Goal: Transaction & Acquisition: Book appointment/travel/reservation

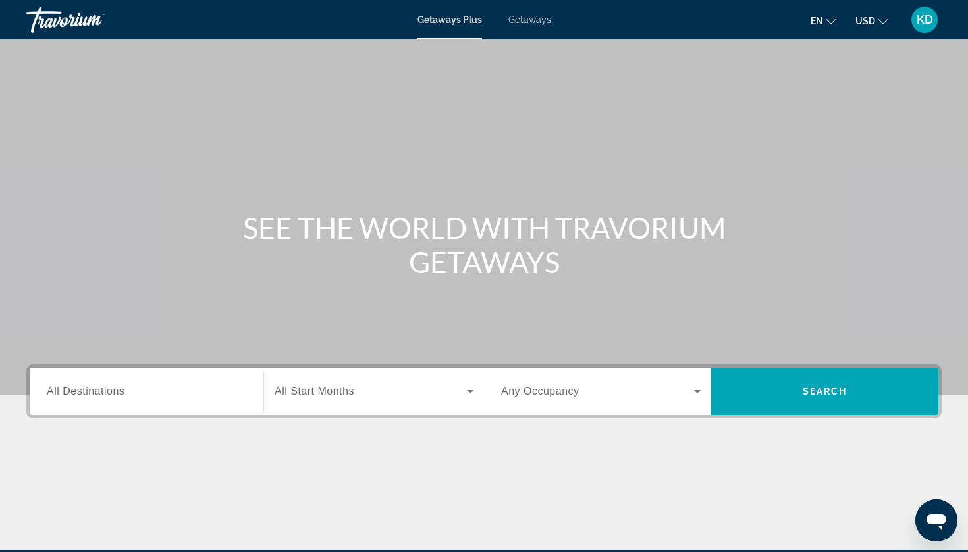
click at [213, 402] on div "Search widget" at bounding box center [146, 392] width 199 height 38
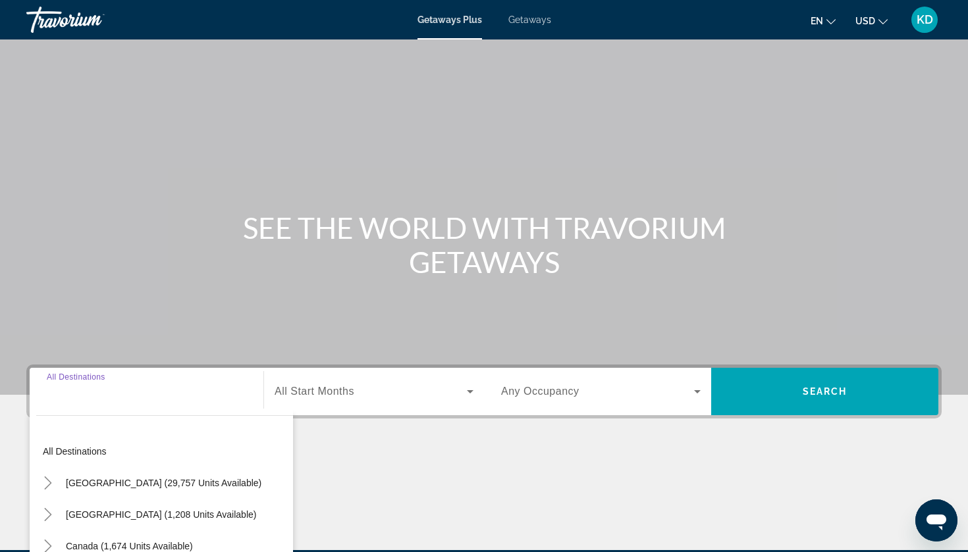
scroll to position [159, 0]
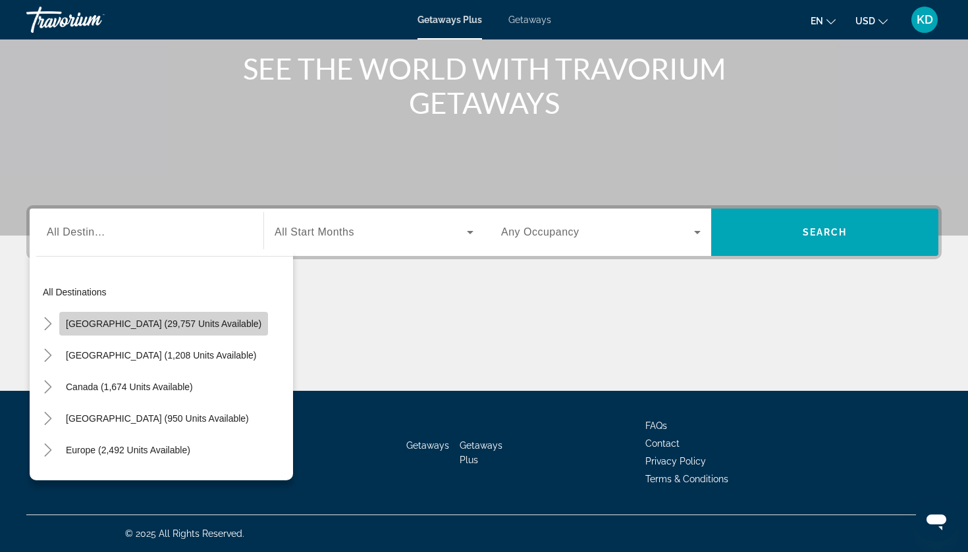
click at [166, 321] on span "[GEOGRAPHIC_DATA] (29,757 units available)" at bounding box center [164, 324] width 196 height 11
type input "**********"
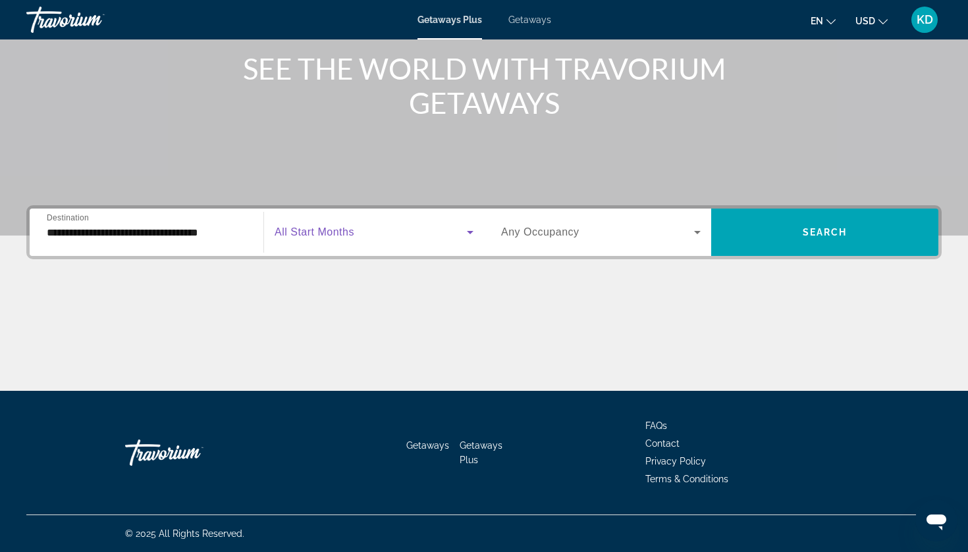
click at [434, 235] on span "Search widget" at bounding box center [371, 233] width 192 height 16
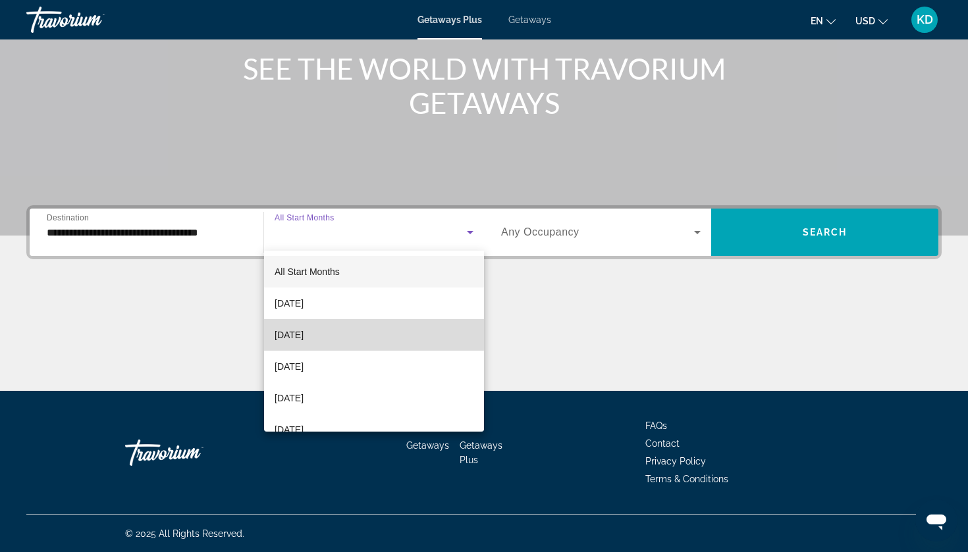
click at [317, 321] on mat-option "[DATE]" at bounding box center [374, 335] width 220 height 32
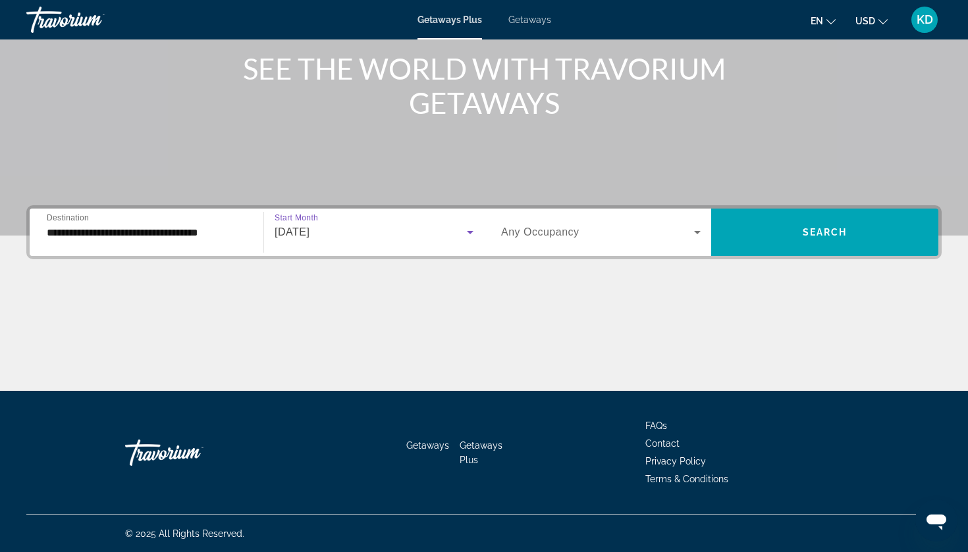
click at [456, 228] on div "[DATE]" at bounding box center [371, 233] width 192 height 16
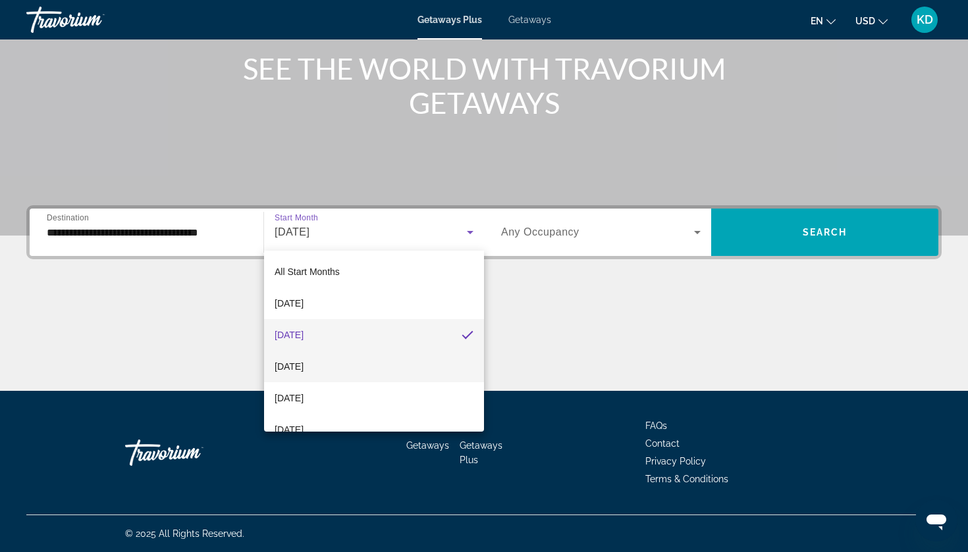
click at [342, 361] on mat-option "[DATE]" at bounding box center [374, 367] width 220 height 32
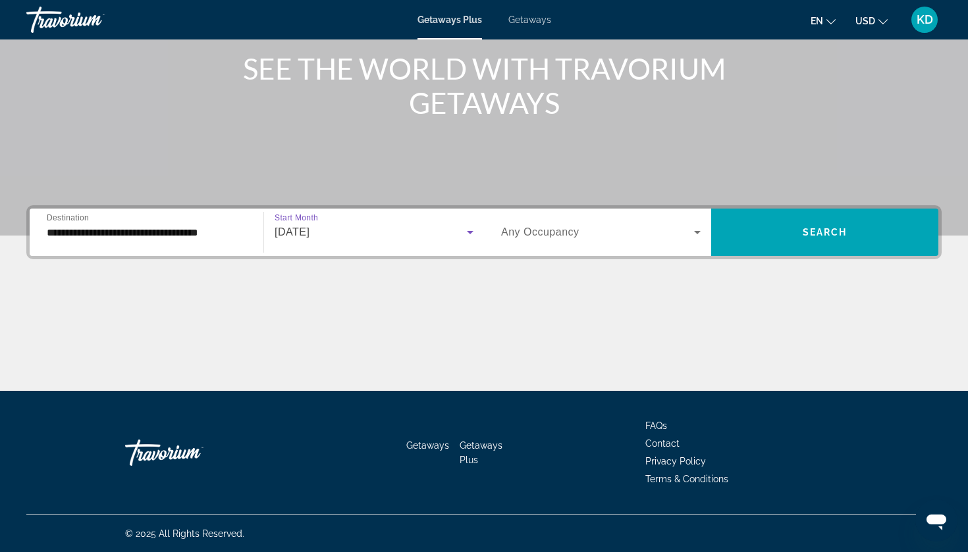
click at [637, 233] on span "Search widget" at bounding box center [597, 233] width 193 height 16
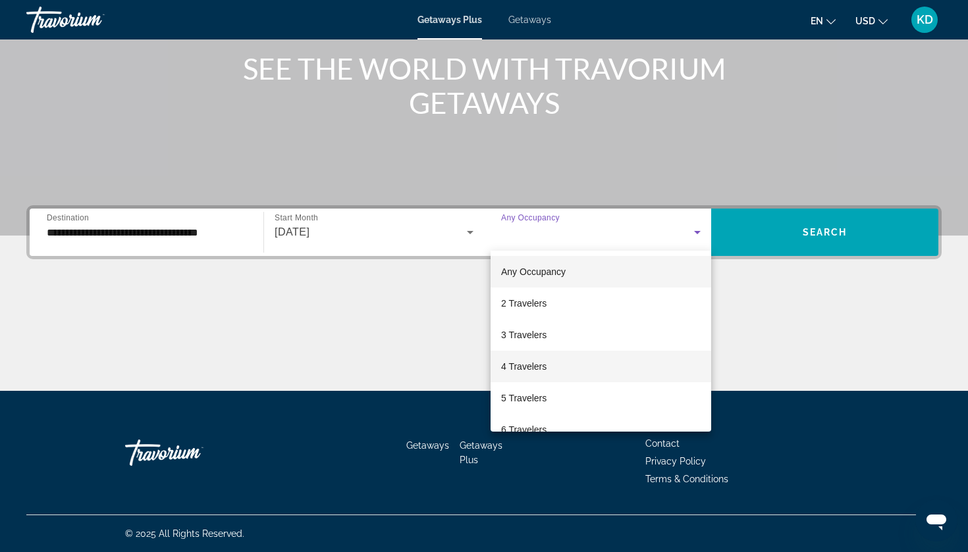
click at [554, 367] on mat-option "4 Travelers" at bounding box center [601, 367] width 221 height 32
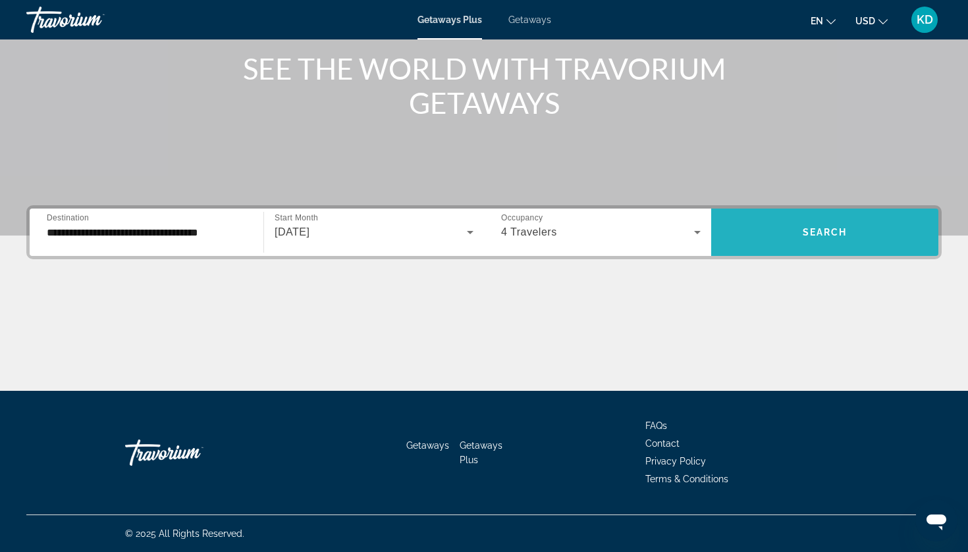
click at [799, 242] on span "Search widget" at bounding box center [824, 233] width 227 height 32
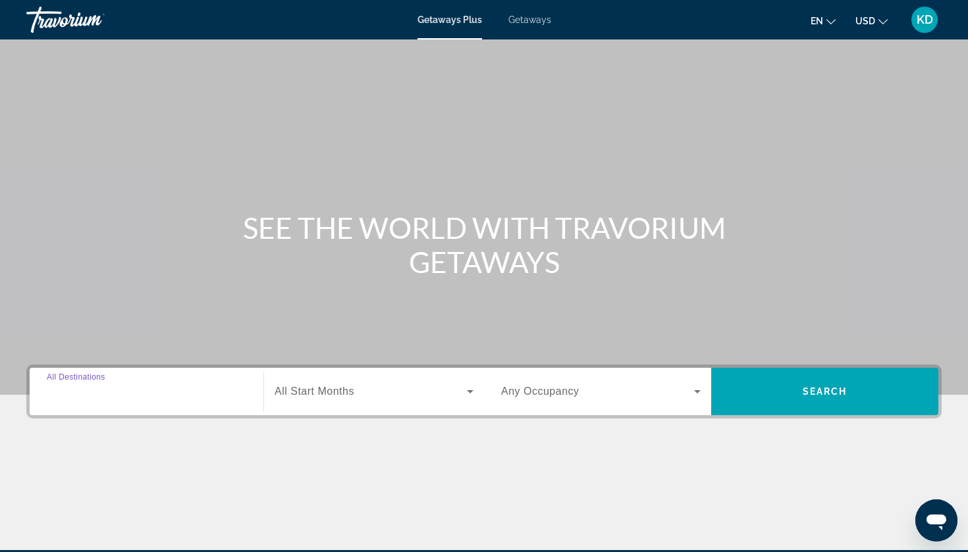
click at [155, 385] on input "Destination All Destinations" at bounding box center [146, 393] width 199 height 16
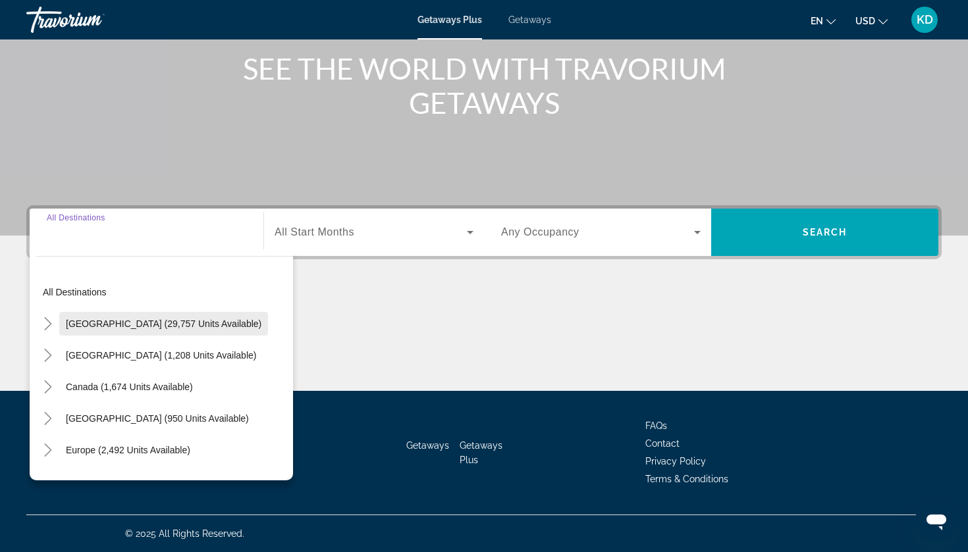
click at [154, 322] on span "[GEOGRAPHIC_DATA] (29,757 units available)" at bounding box center [164, 324] width 196 height 11
type input "**********"
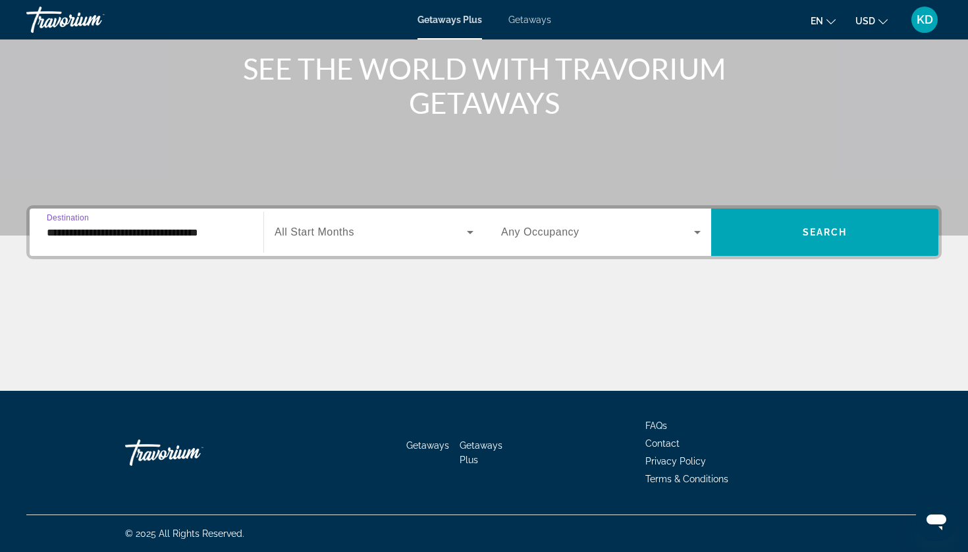
click at [348, 246] on div "Search widget" at bounding box center [374, 232] width 199 height 37
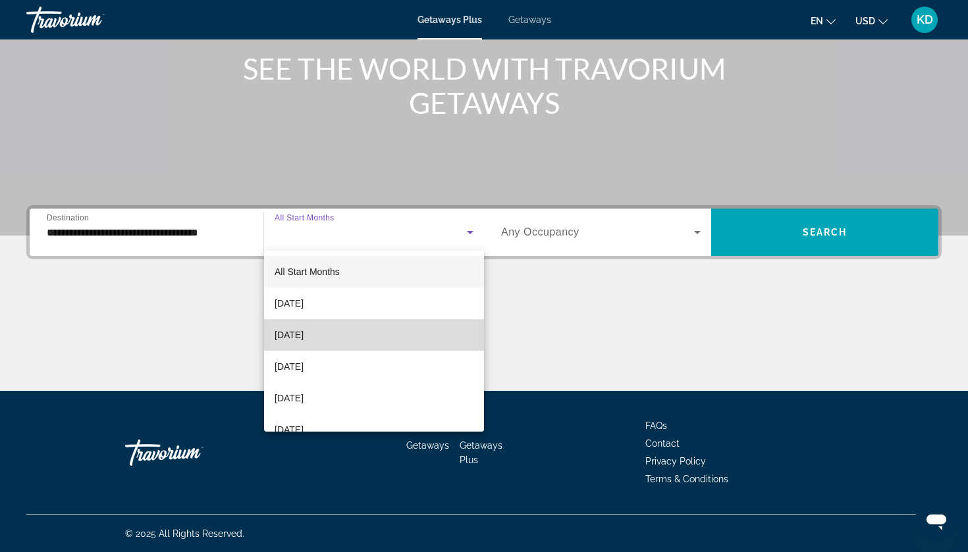
click at [332, 346] on mat-option "[DATE]" at bounding box center [374, 335] width 220 height 32
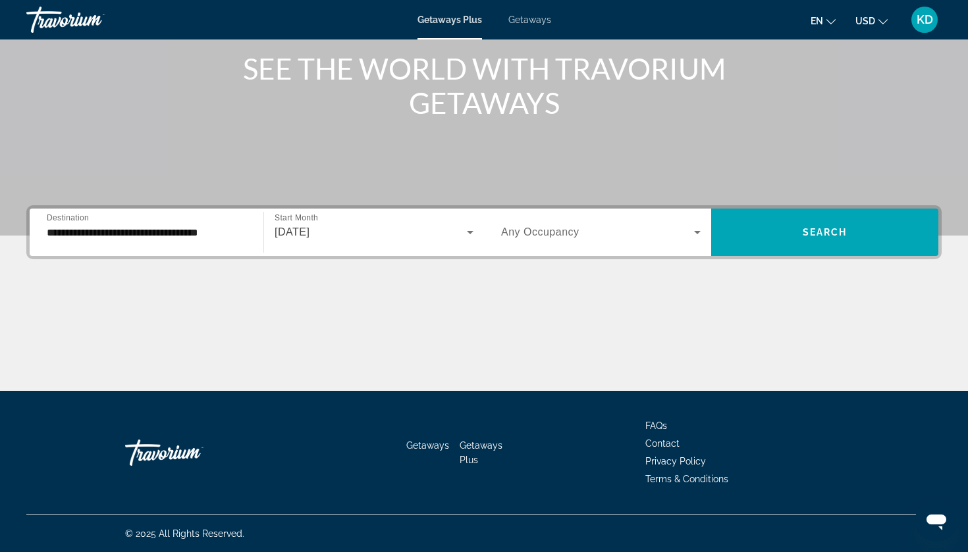
click at [663, 243] on div "Search widget" at bounding box center [600, 232] width 199 height 37
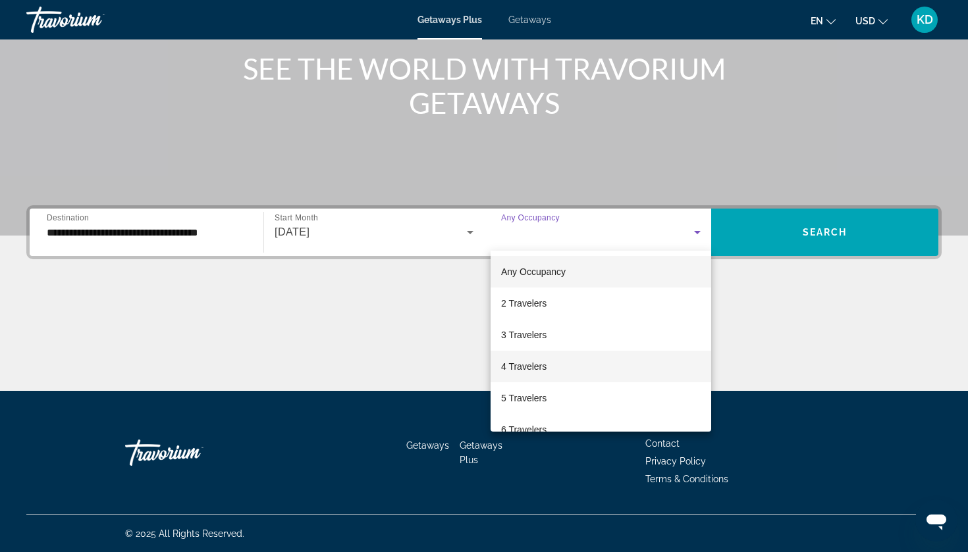
click at [555, 356] on mat-option "4 Travelers" at bounding box center [601, 367] width 221 height 32
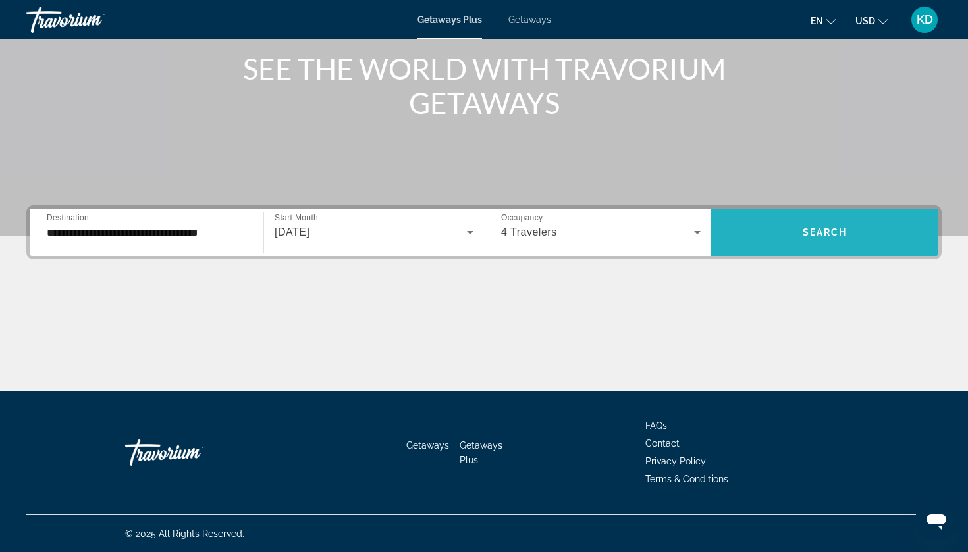
click at [830, 236] on span "Search" at bounding box center [825, 232] width 45 height 11
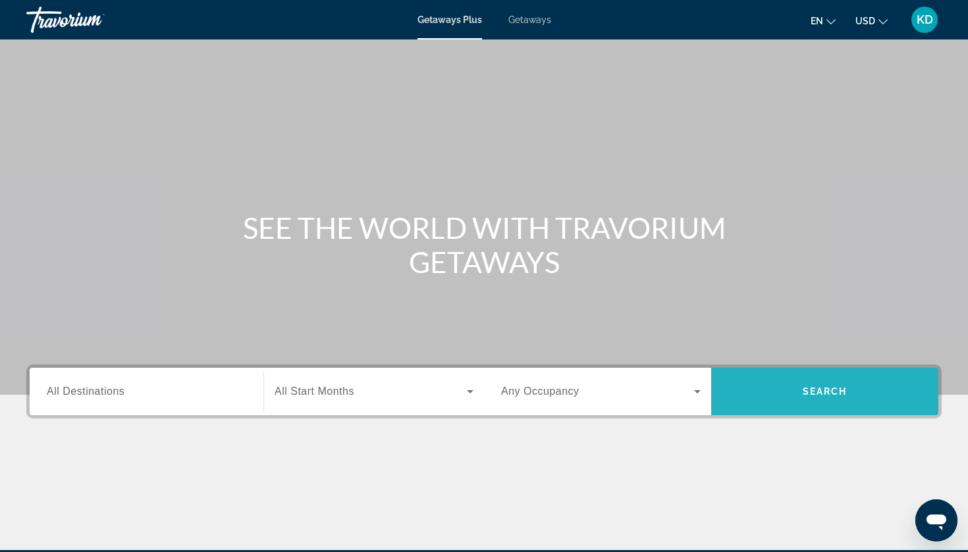
click at [840, 392] on span "Search" at bounding box center [825, 391] width 45 height 11
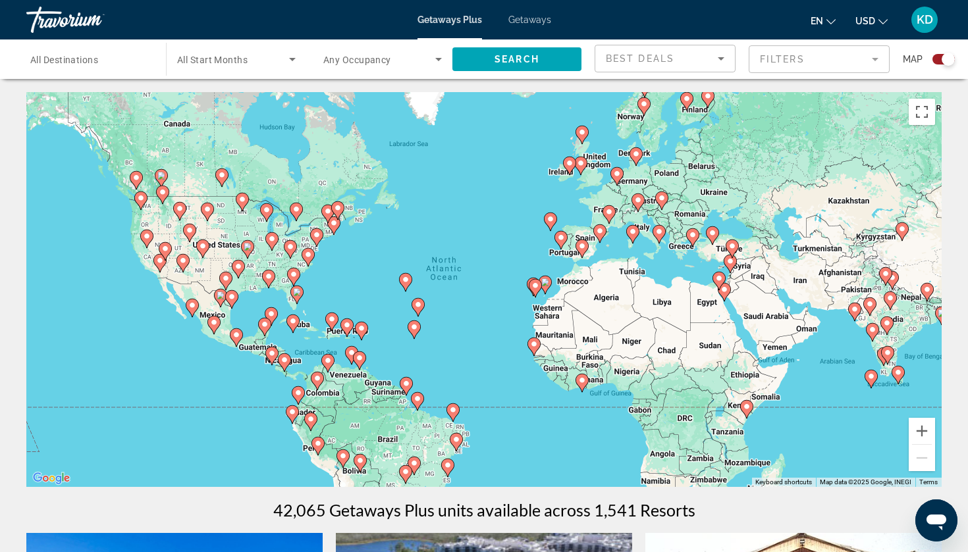
click at [99, 73] on div "Search widget" at bounding box center [89, 60] width 119 height 38
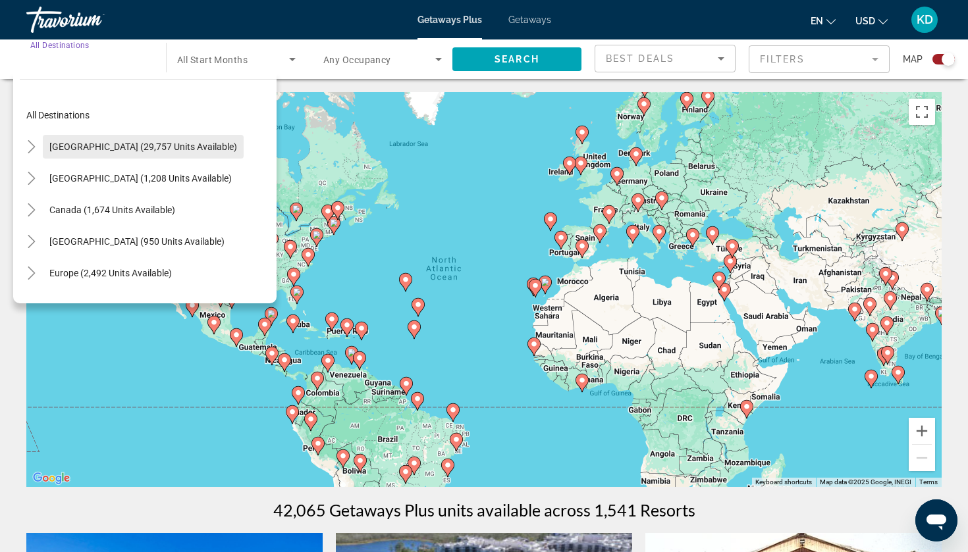
click at [89, 150] on span "[GEOGRAPHIC_DATA] (29,757 units available)" at bounding box center [143, 147] width 188 height 11
type input "**********"
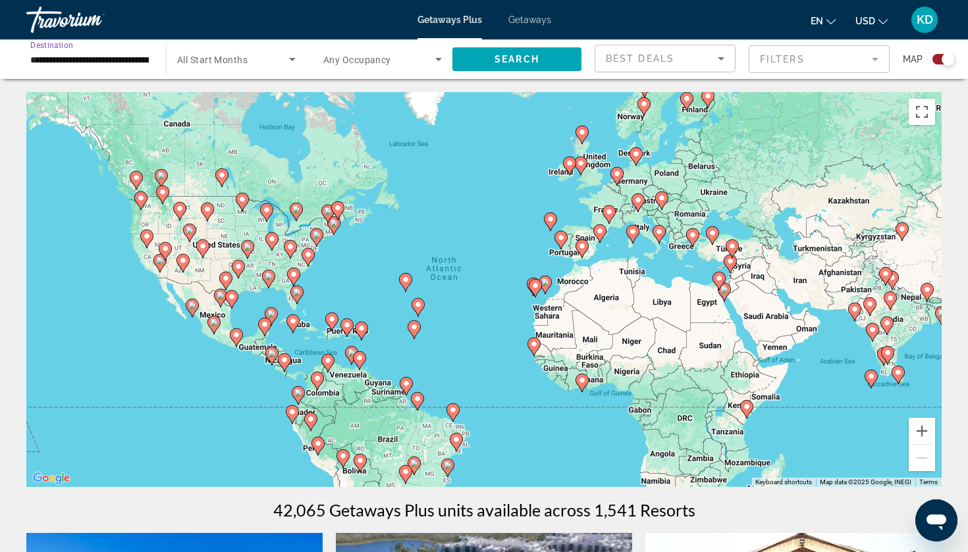
click at [248, 52] on span "Search widget" at bounding box center [233, 59] width 112 height 16
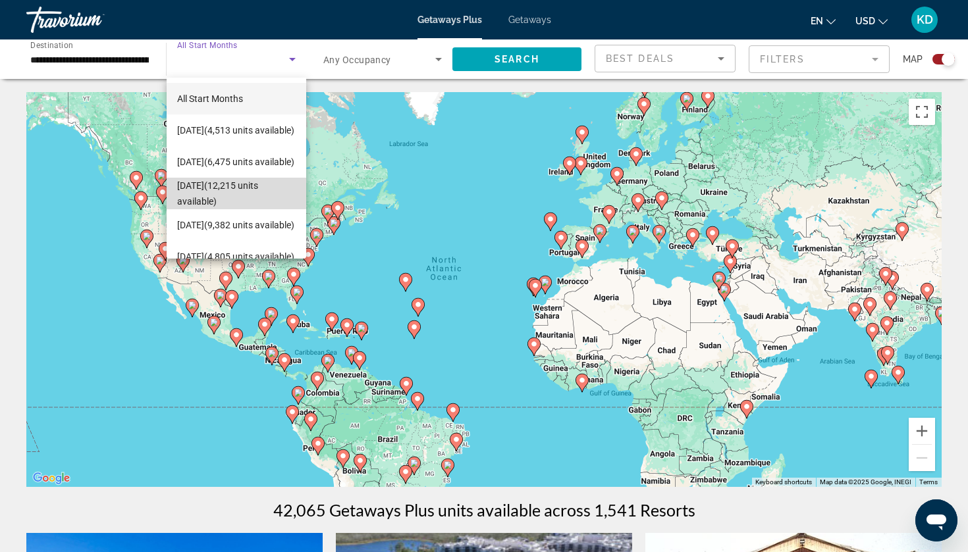
click at [229, 184] on span "[DATE] (12,215 units available)" at bounding box center [236, 194] width 119 height 32
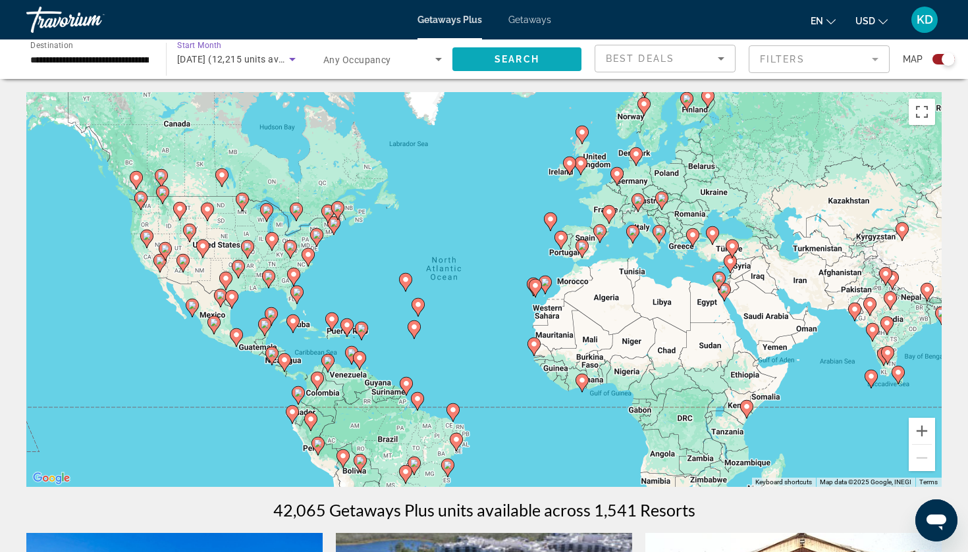
click at [531, 58] on span "Search" at bounding box center [516, 59] width 45 height 11
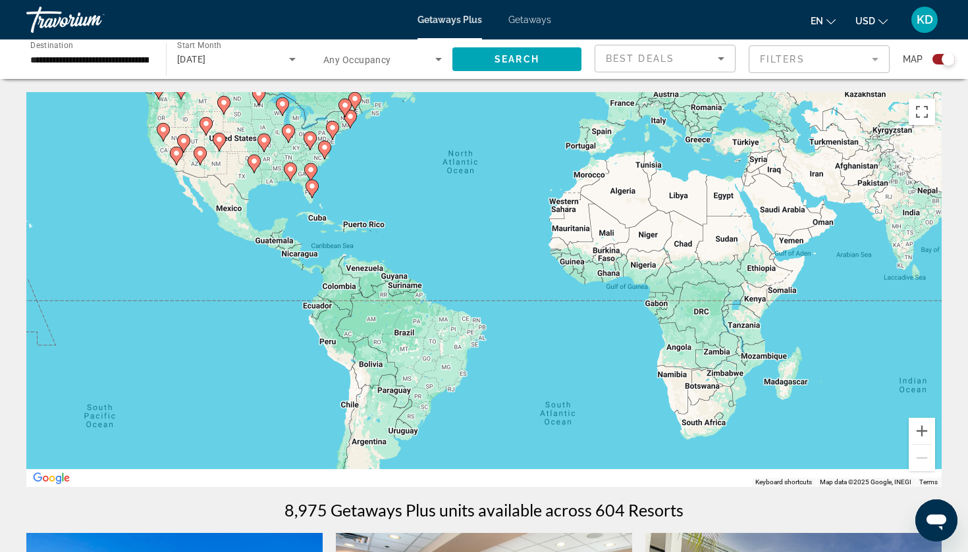
drag, startPoint x: 380, startPoint y: 322, endPoint x: 400, endPoint y: 126, distance: 196.5
click at [400, 128] on div "To activate drag with keyboard, press Alt + Enter. Once in keyboard drag state,…" at bounding box center [483, 289] width 915 height 395
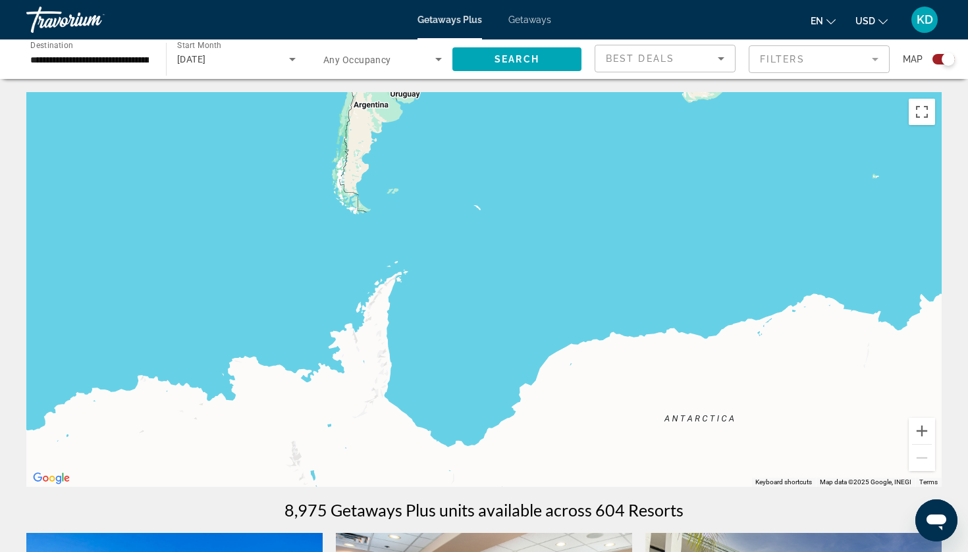
drag, startPoint x: 386, startPoint y: 332, endPoint x: 383, endPoint y: 125, distance: 206.8
click at [383, 125] on div "Main content" at bounding box center [483, 289] width 915 height 395
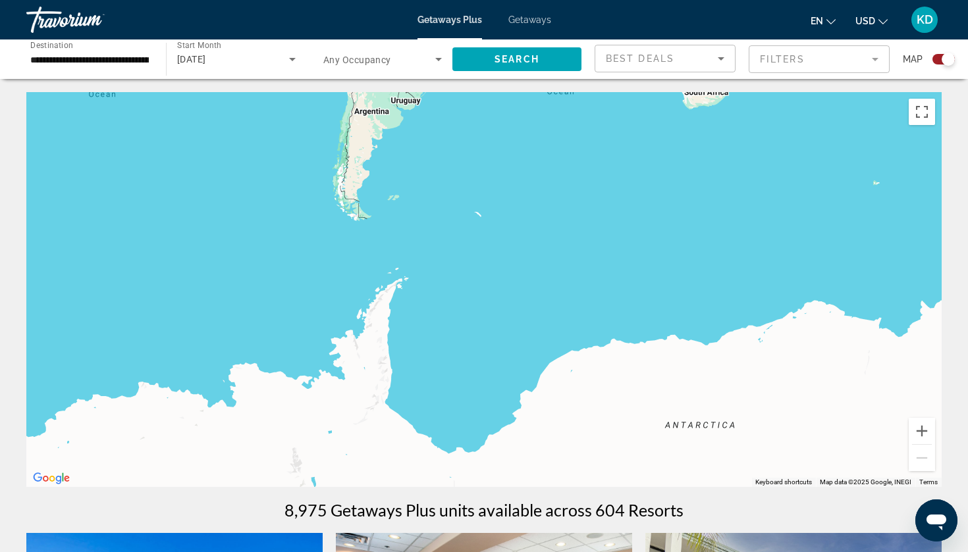
drag, startPoint x: 383, startPoint y: 125, endPoint x: 421, endPoint y: 194, distance: 79.0
click at [421, 194] on div "Main content" at bounding box center [483, 289] width 915 height 395
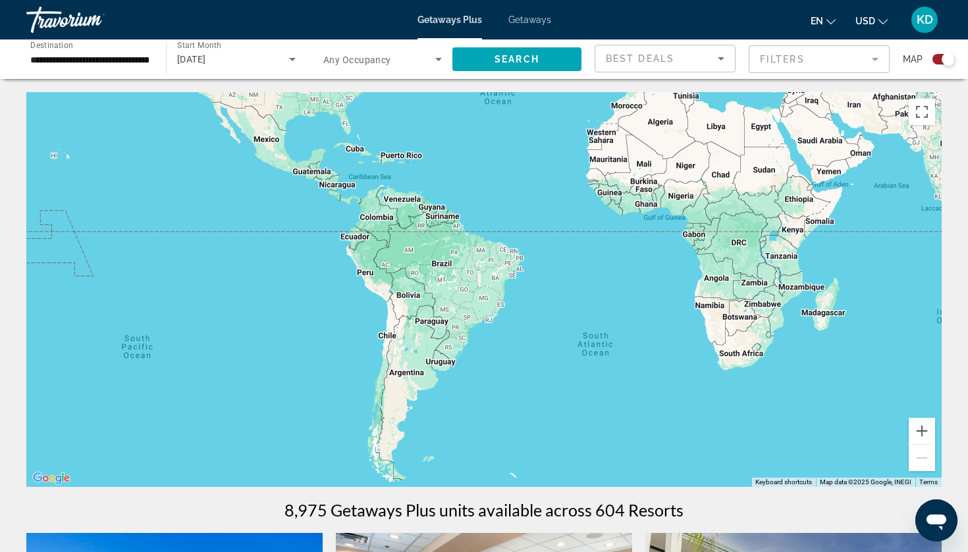
drag, startPoint x: 419, startPoint y: 205, endPoint x: 344, endPoint y: 342, distance: 156.2
click at [344, 342] on div "Main content" at bounding box center [483, 289] width 915 height 395
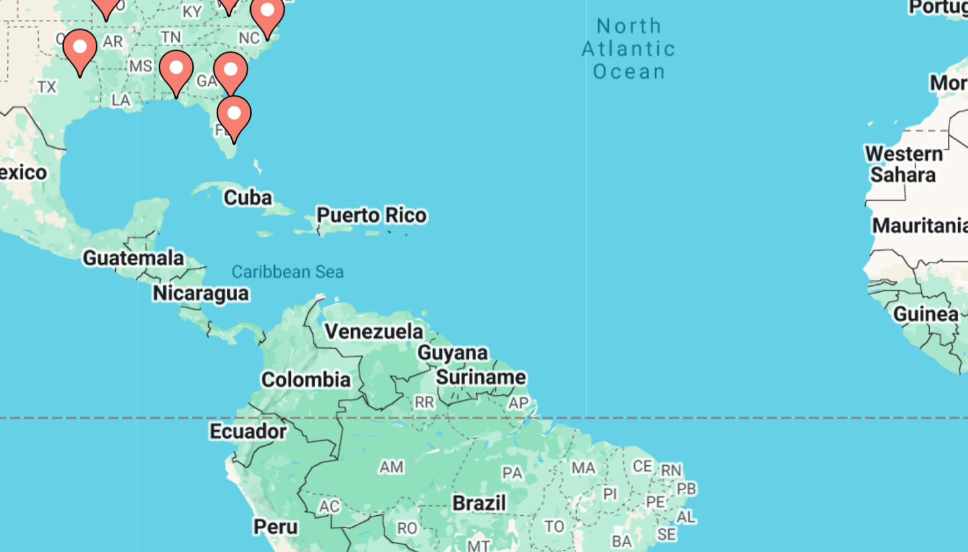
click at [125, 92] on div "To activate drag with keyboard, press Alt + Enter. Once in keyboard drag state,…" at bounding box center [483, 289] width 915 height 395
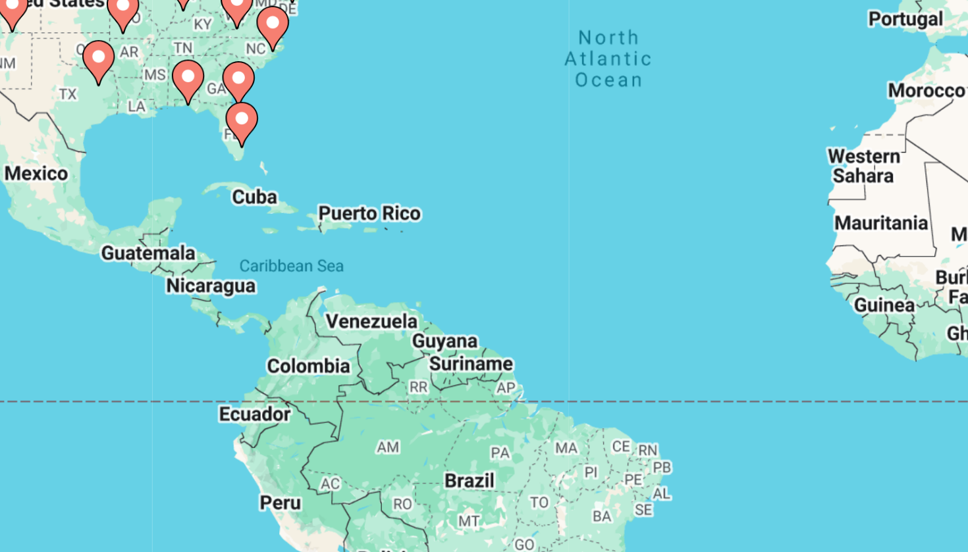
scroll to position [47, 0]
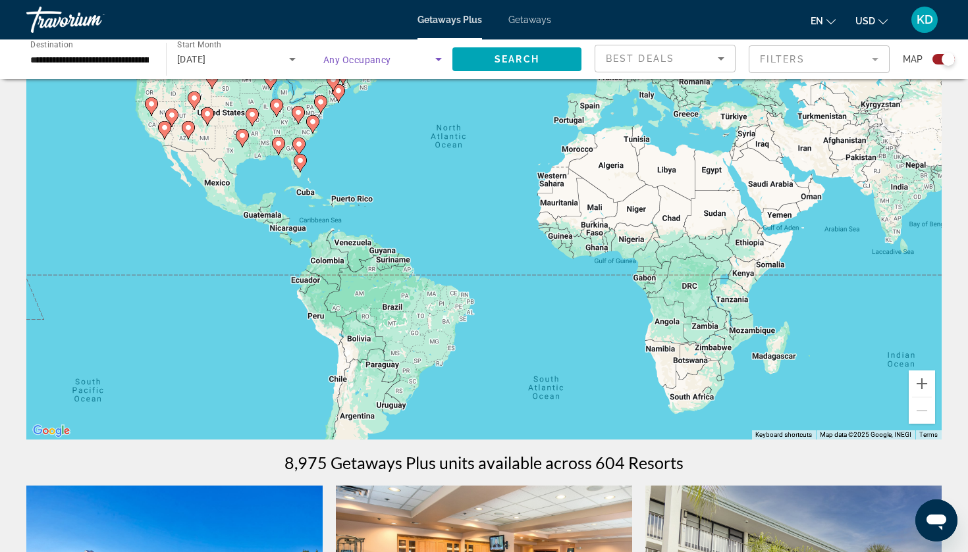
click at [406, 60] on span "Search widget" at bounding box center [379, 59] width 112 height 16
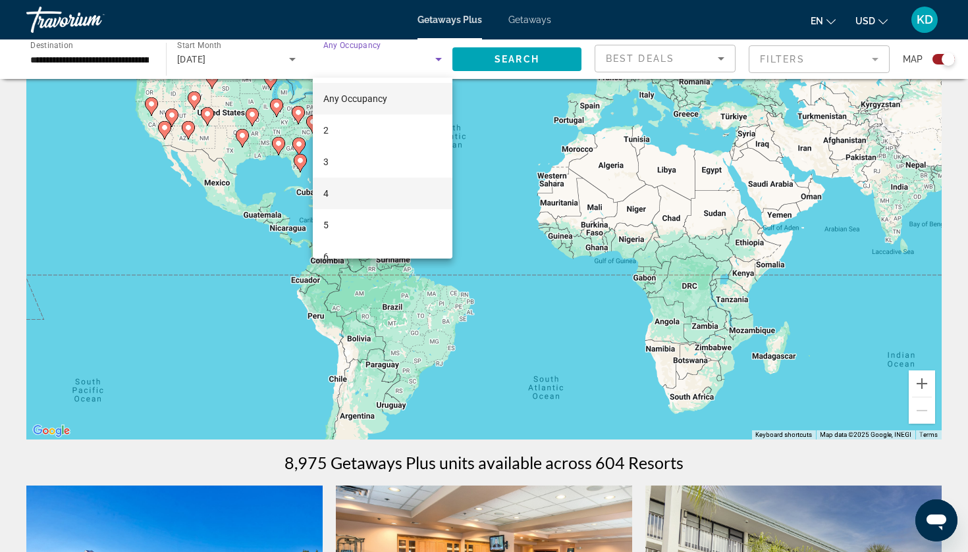
click at [361, 190] on mat-option "4" at bounding box center [383, 194] width 140 height 32
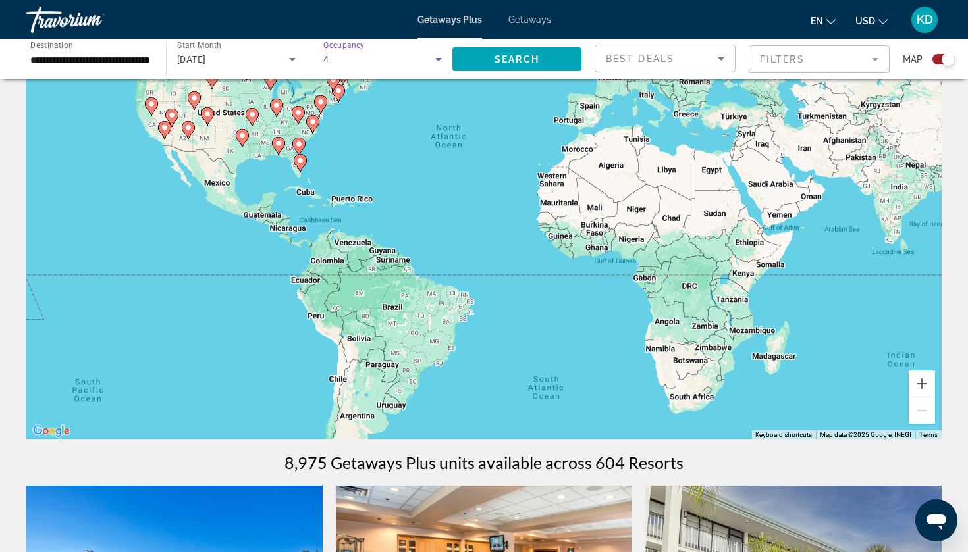
click at [514, 78] on div "Search" at bounding box center [523, 60] width 142 height 40
click at [514, 69] on span "Search widget" at bounding box center [516, 59] width 129 height 32
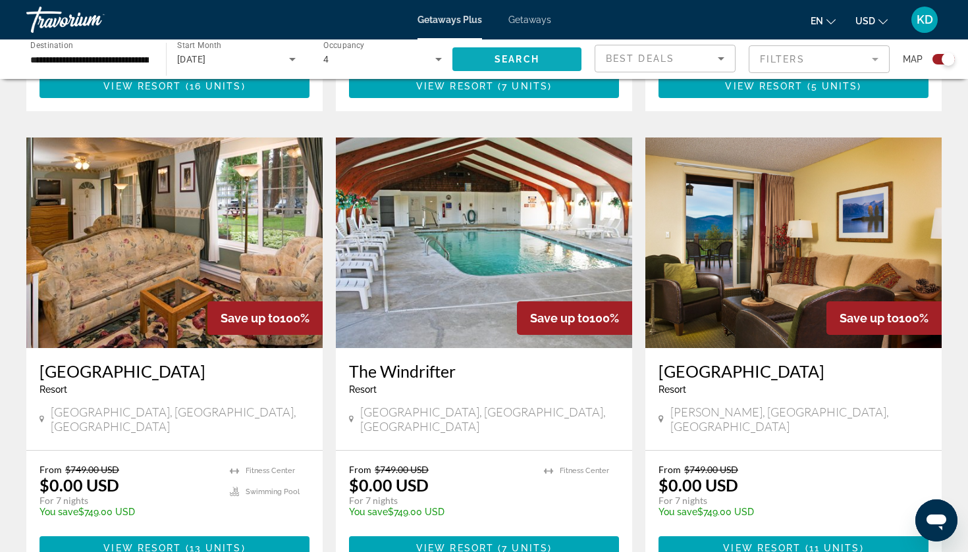
scroll to position [882, 0]
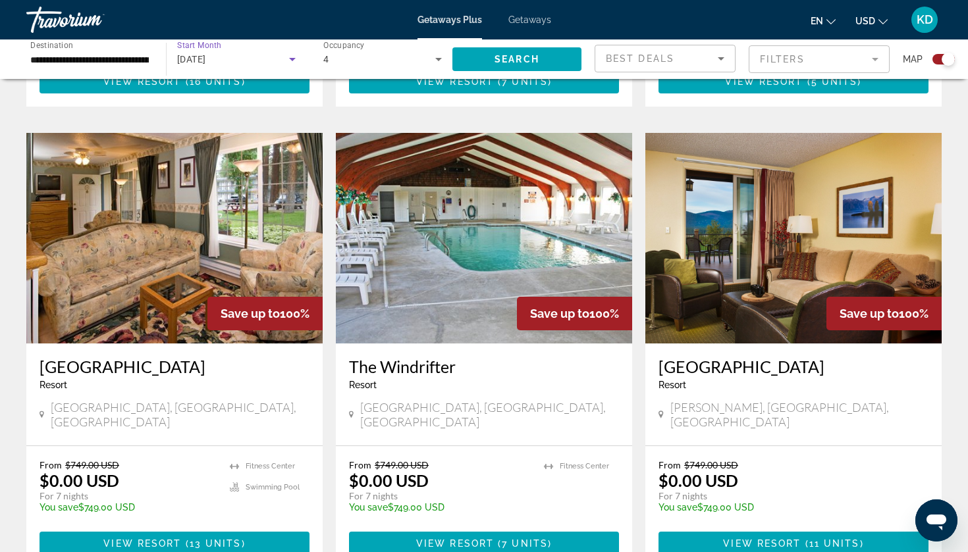
click at [290, 62] on icon "Search widget" at bounding box center [292, 59] width 16 height 16
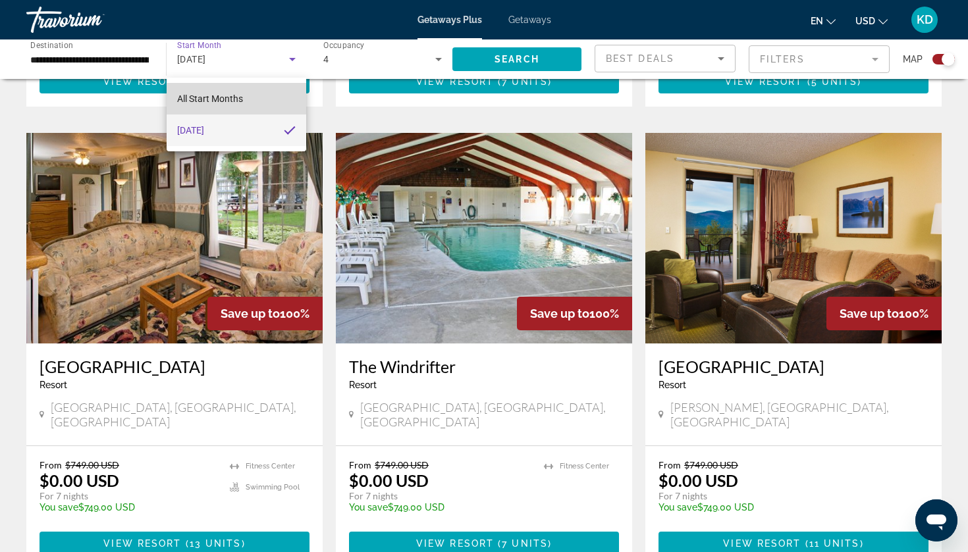
click at [242, 108] on mat-option "All Start Months" at bounding box center [237, 99] width 140 height 32
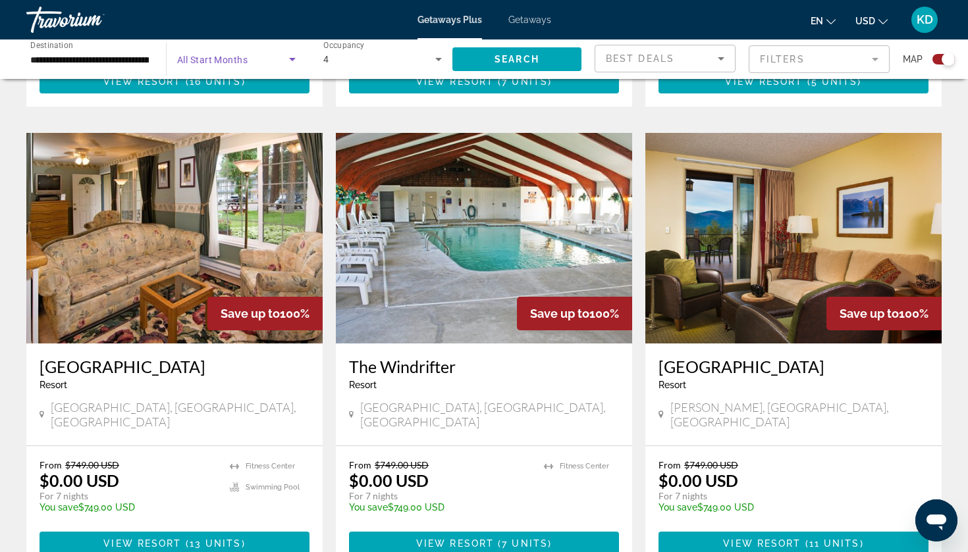
click at [262, 53] on span "Search widget" at bounding box center [233, 59] width 112 height 16
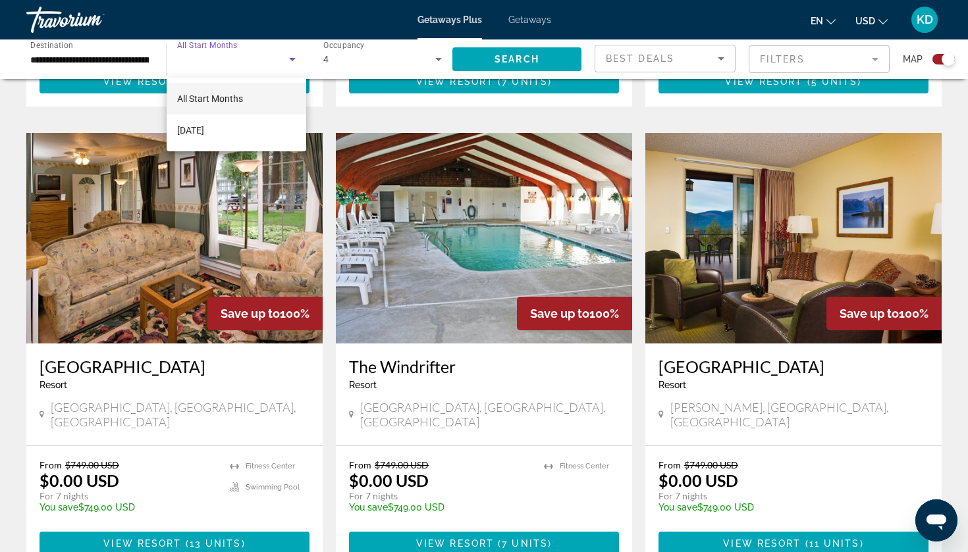
click at [238, 102] on span "All Start Months" at bounding box center [210, 98] width 66 height 11
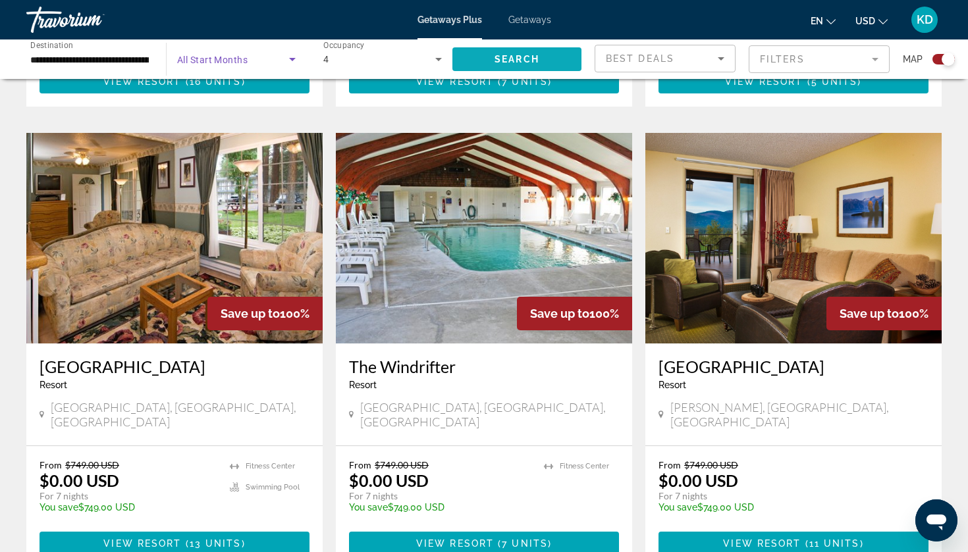
click at [518, 58] on span "Search" at bounding box center [516, 59] width 45 height 11
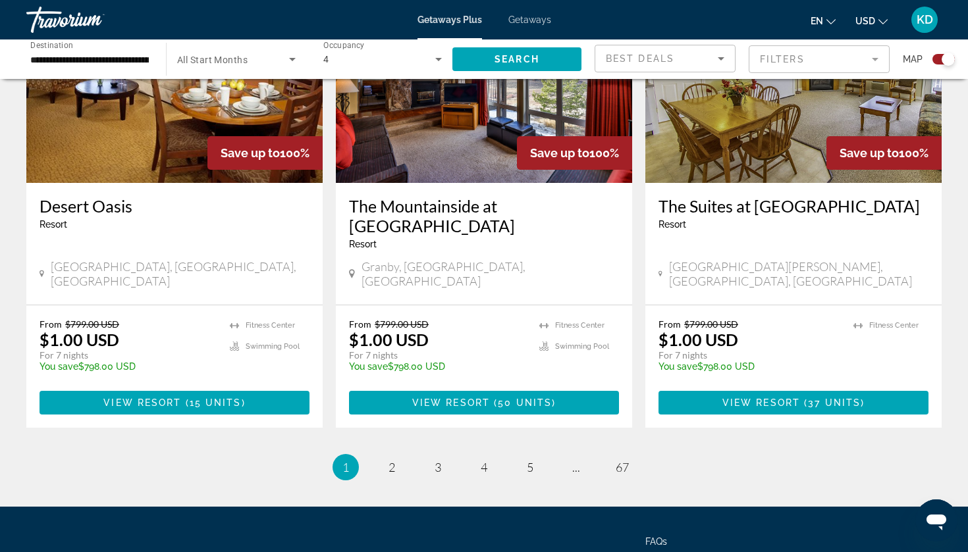
scroll to position [2007, 0]
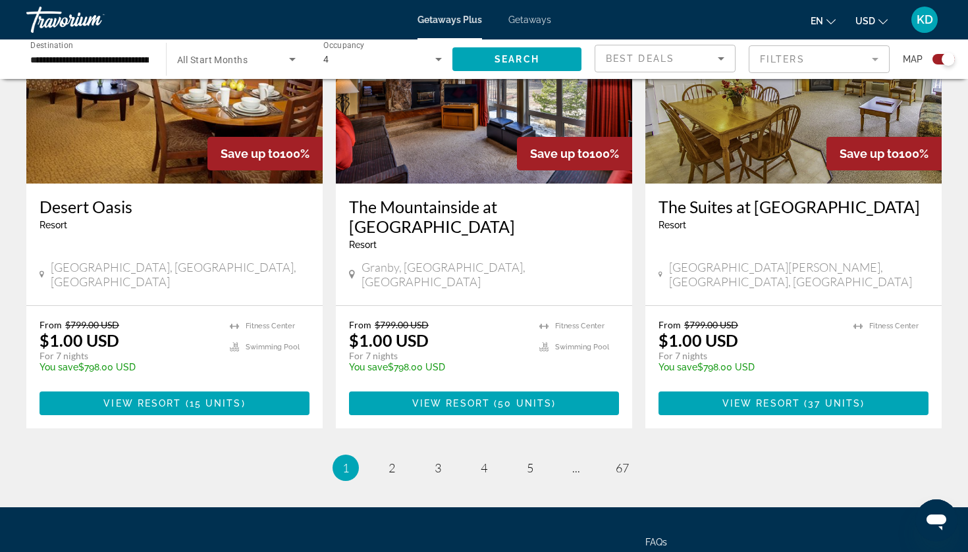
click at [288, 57] on icon "Search widget" at bounding box center [292, 59] width 16 height 16
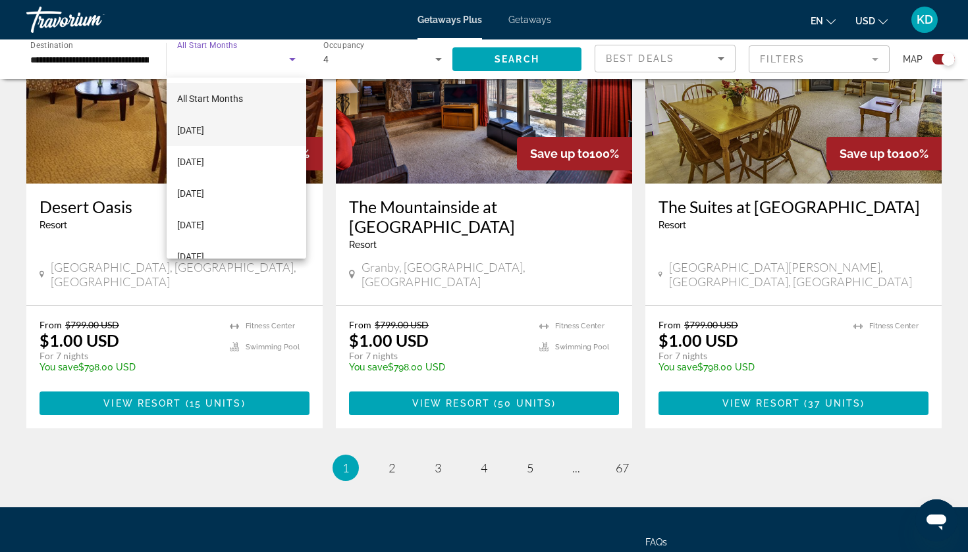
click at [204, 130] on span "[DATE]" at bounding box center [190, 130] width 27 height 16
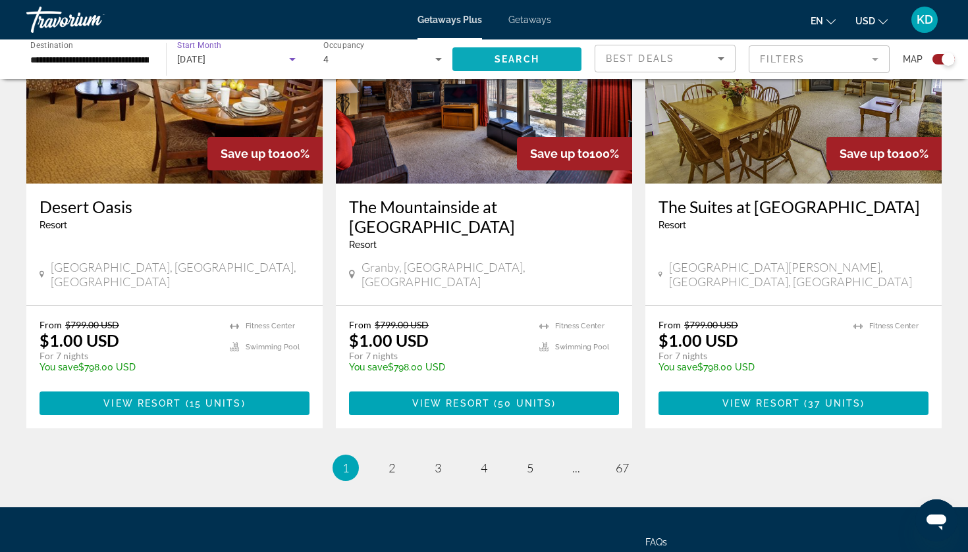
click at [531, 59] on span "Search" at bounding box center [516, 59] width 45 height 11
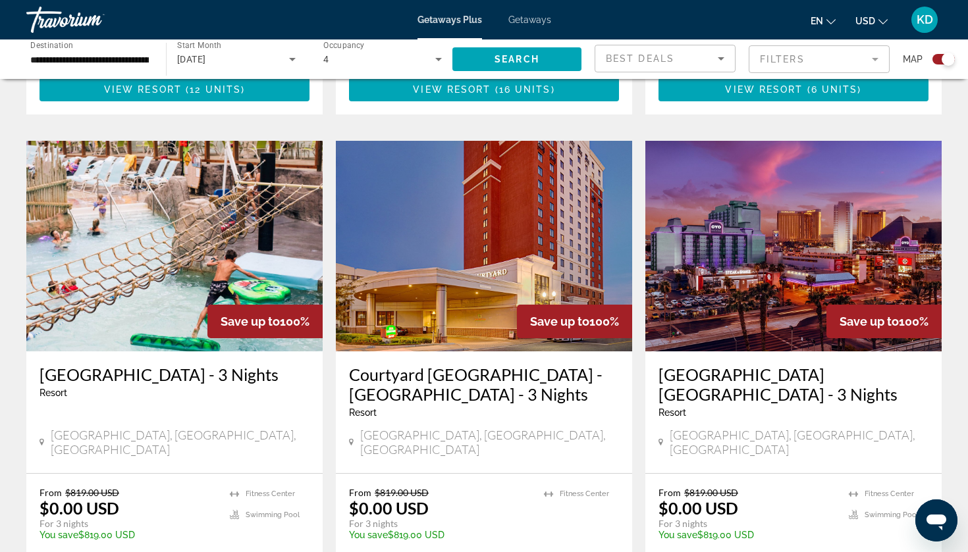
scroll to position [916, 0]
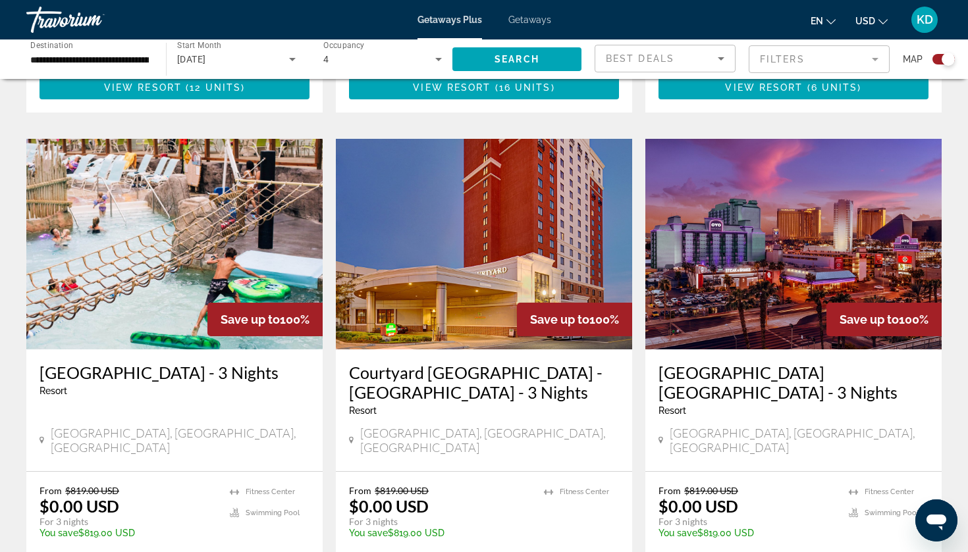
click at [116, 363] on h3 "[GEOGRAPHIC_DATA] - 3 Nights" at bounding box center [175, 373] width 270 height 20
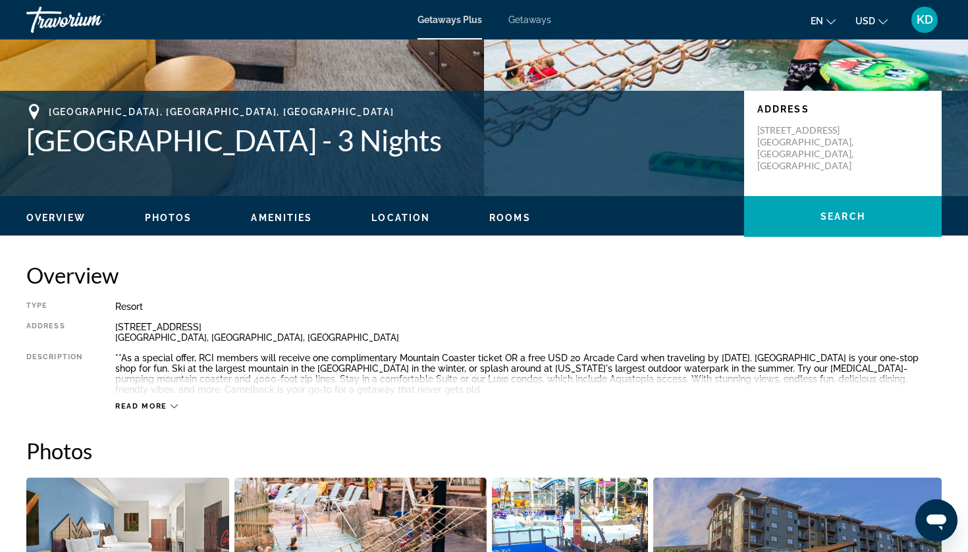
scroll to position [234, 0]
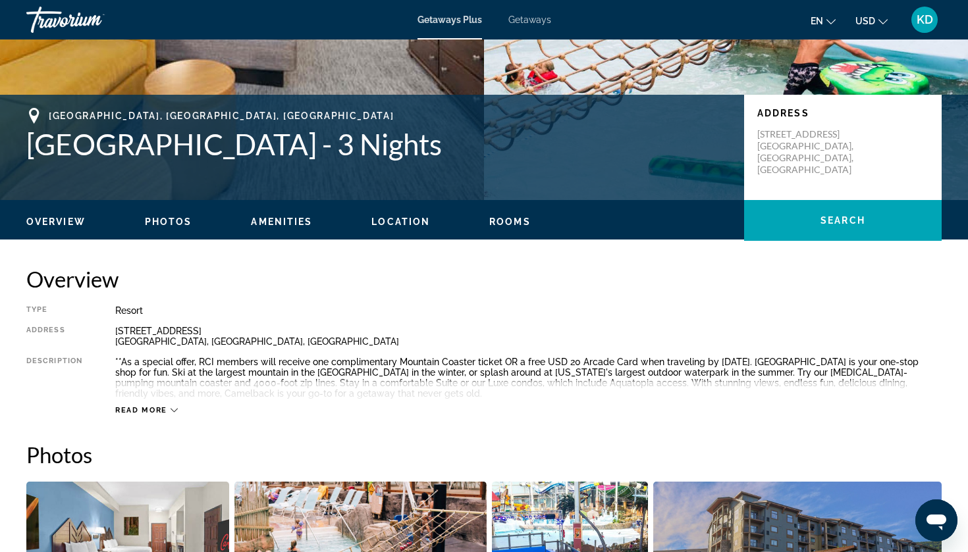
click at [178, 412] on div "Read more" at bounding box center [528, 397] width 826 height 36
click at [169, 409] on div "Read more" at bounding box center [146, 410] width 63 height 9
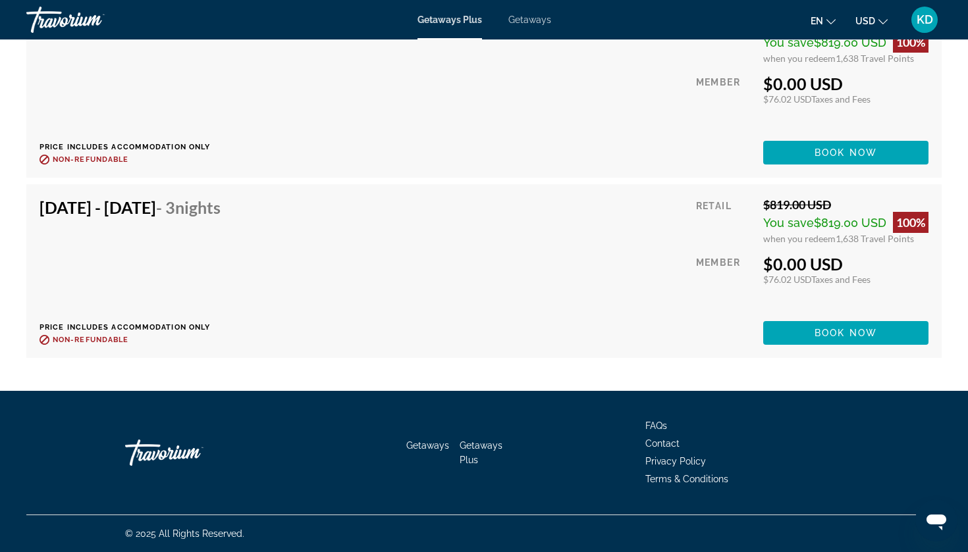
scroll to position [3114, 0]
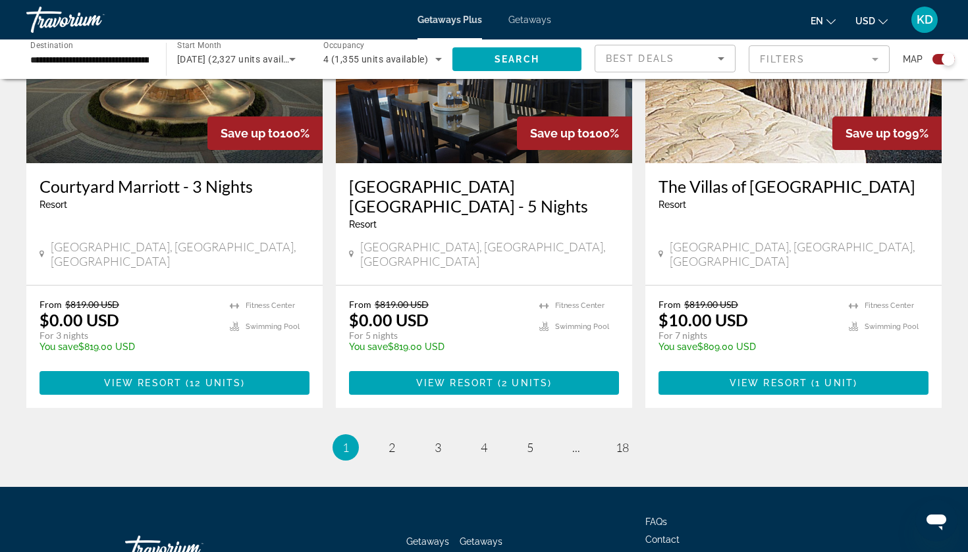
scroll to position [2085, 0]
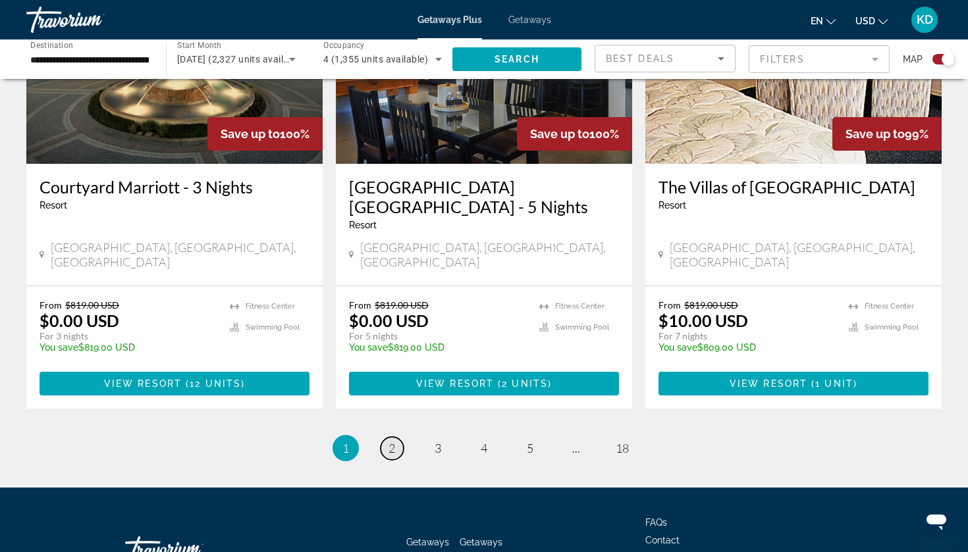
click at [393, 437] on link "page 2" at bounding box center [392, 448] width 23 height 23
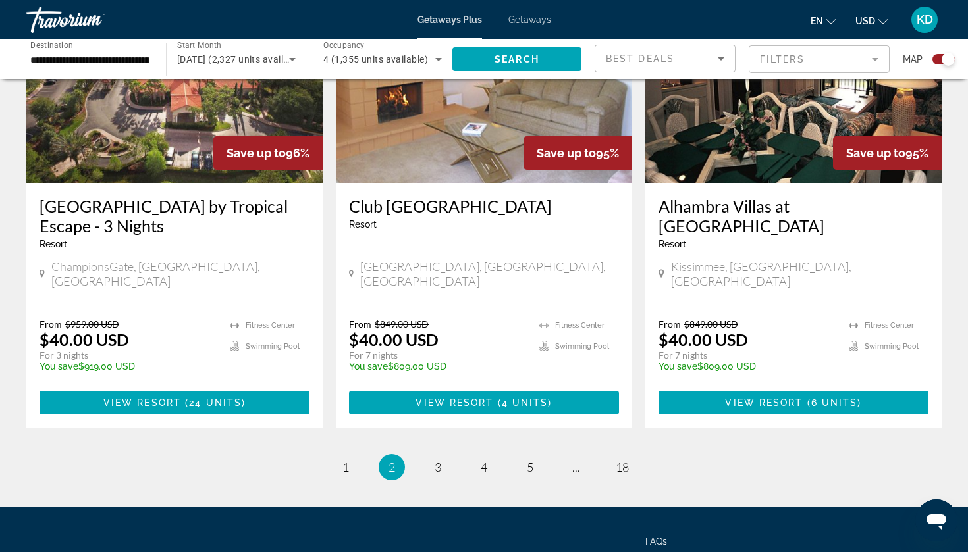
scroll to position [2046, 0]
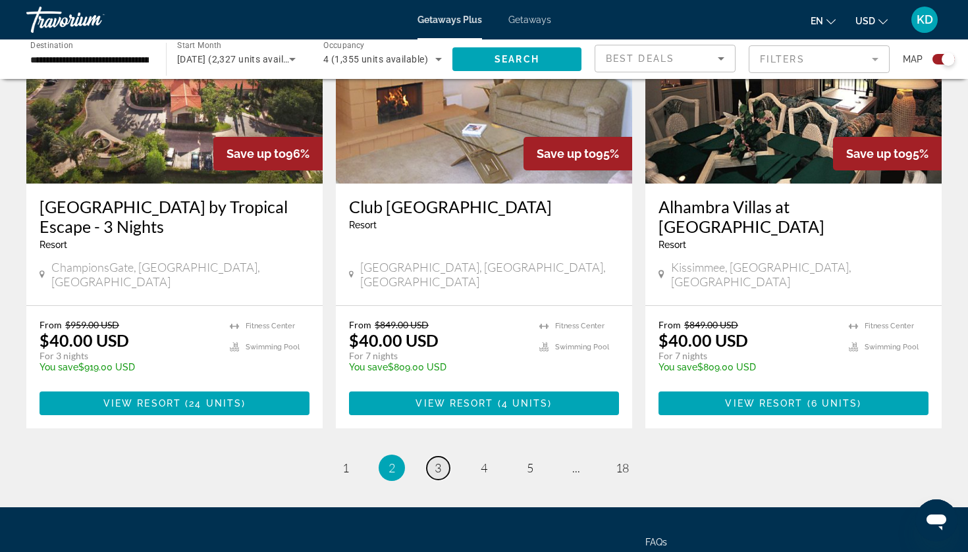
click at [440, 461] on span "3" at bounding box center [438, 468] width 7 height 14
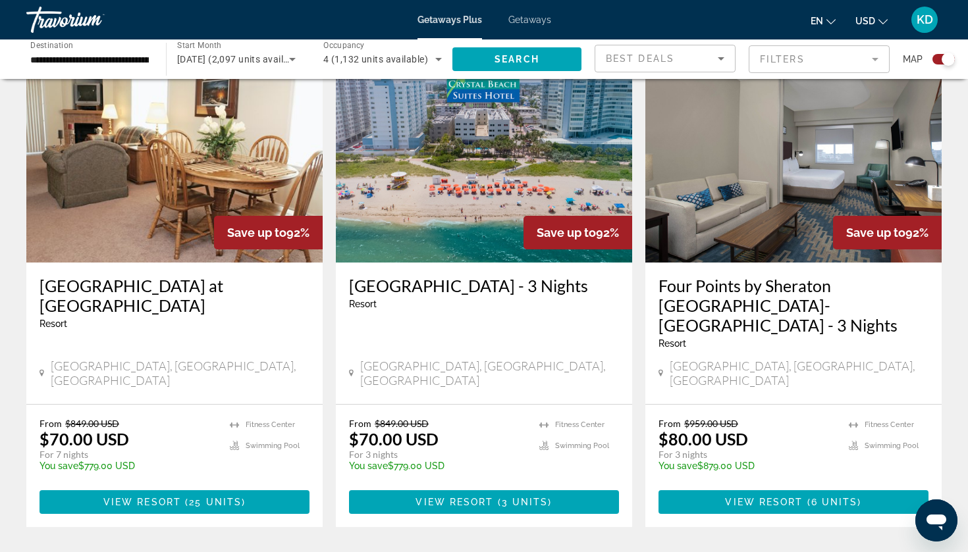
scroll to position [480, 0]
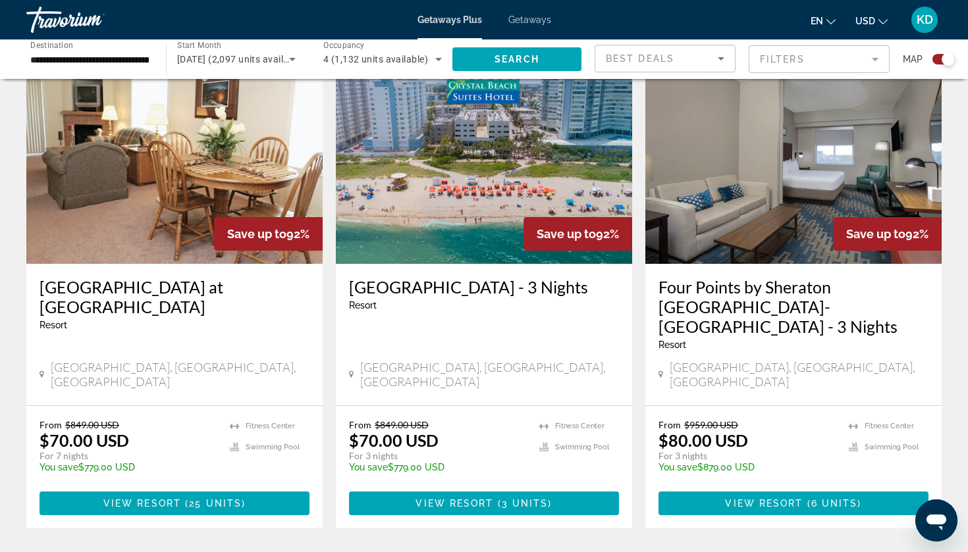
click at [421, 294] on h3 "[GEOGRAPHIC_DATA] - 3 Nights" at bounding box center [484, 287] width 270 height 20
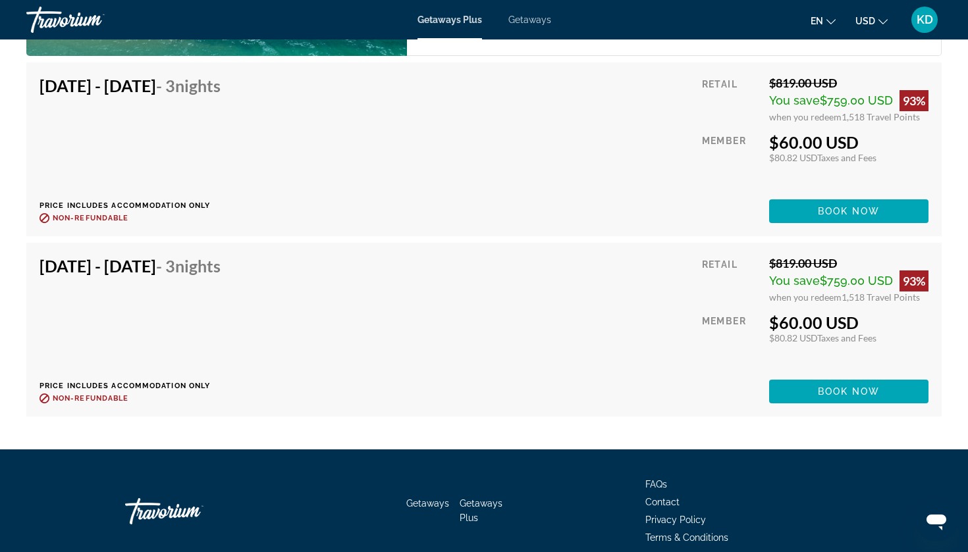
scroll to position [2305, 0]
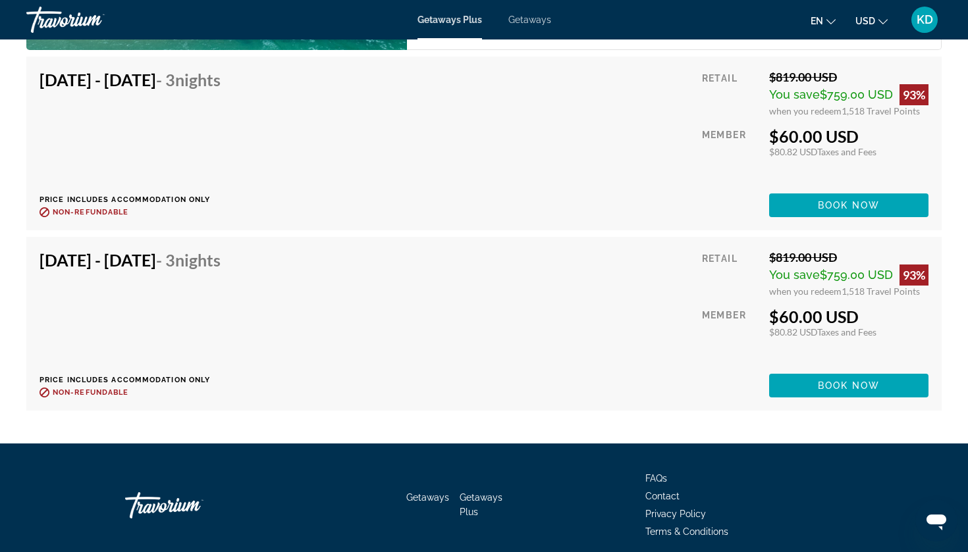
click at [421, 291] on div "[DATE] - [DATE] - 3 Nights Price includes accommodation only Refundable until :…" at bounding box center [484, 323] width 889 height 147
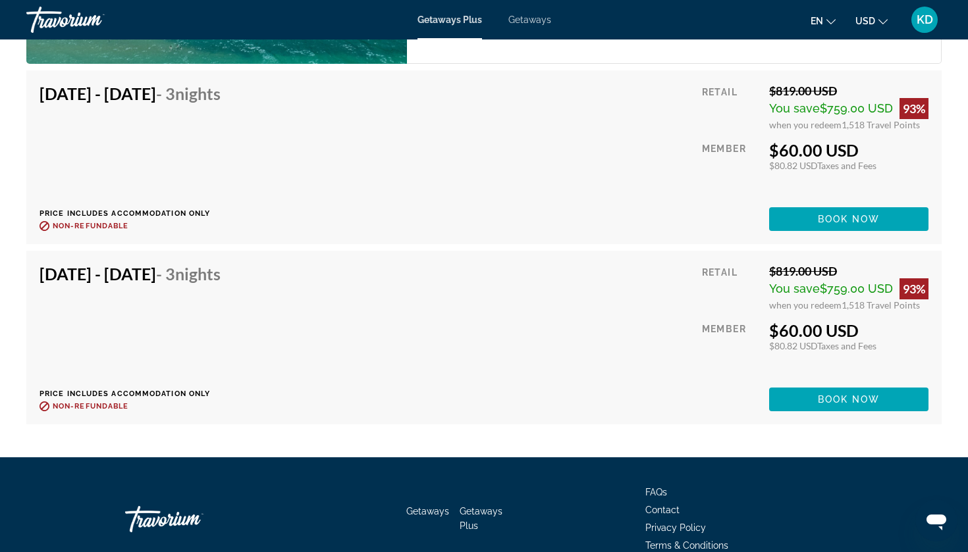
scroll to position [2289, 0]
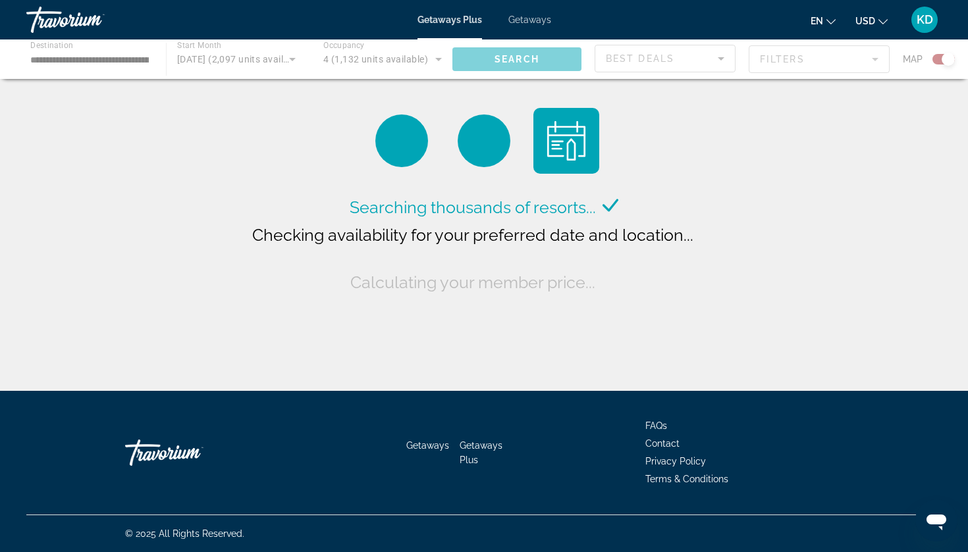
click at [294, 54] on div "Main content" at bounding box center [484, 60] width 968 height 40
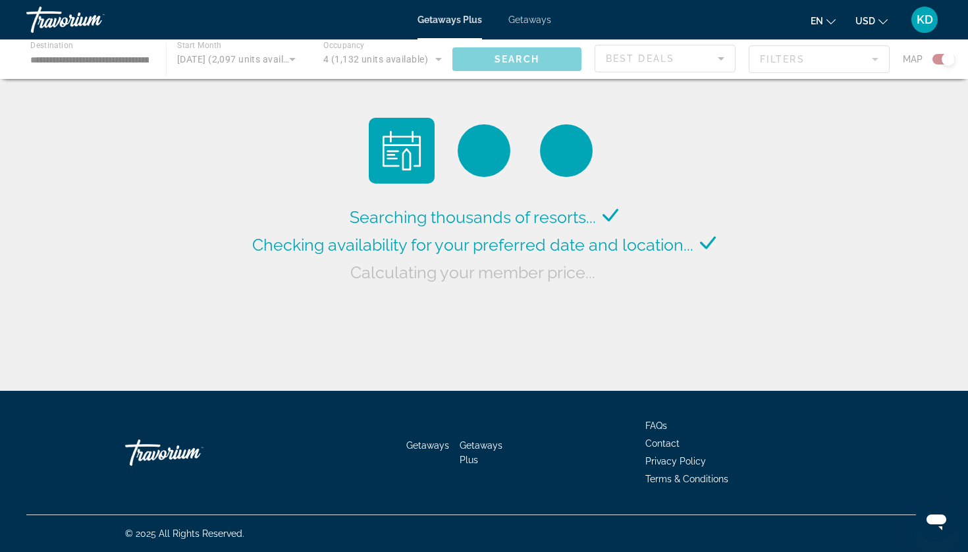
click at [292, 63] on div "Main content" at bounding box center [484, 60] width 968 height 40
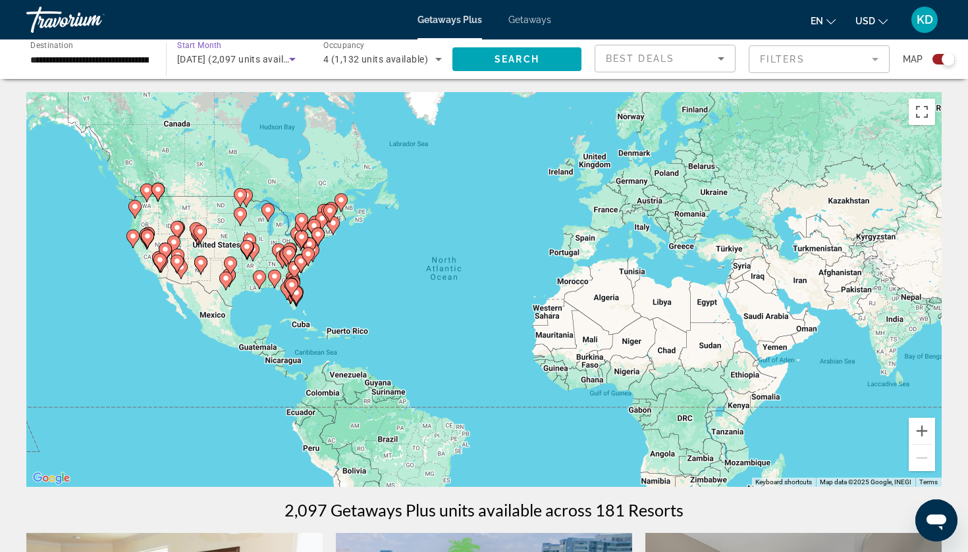
click at [292, 63] on icon "Search widget" at bounding box center [292, 59] width 16 height 16
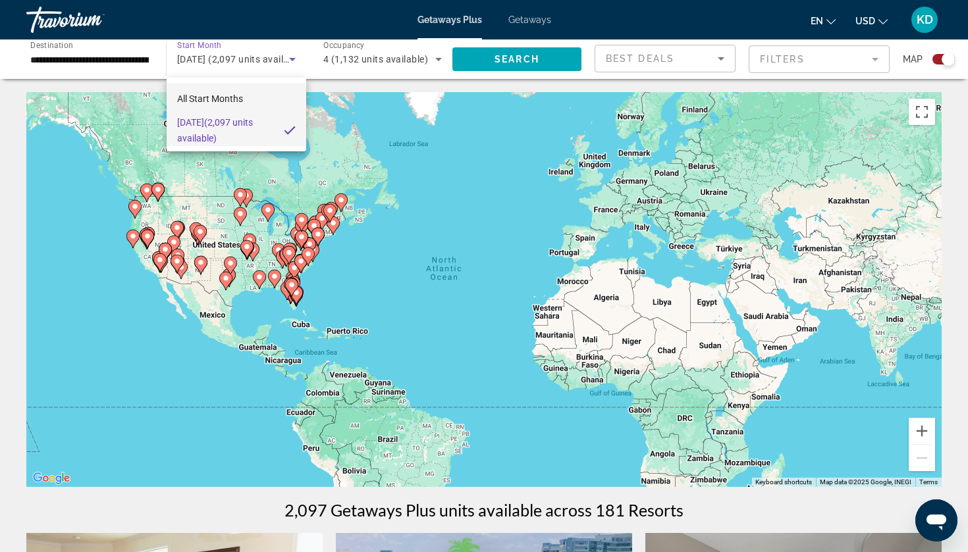
click at [269, 93] on mat-option "All Start Months" at bounding box center [237, 99] width 140 height 32
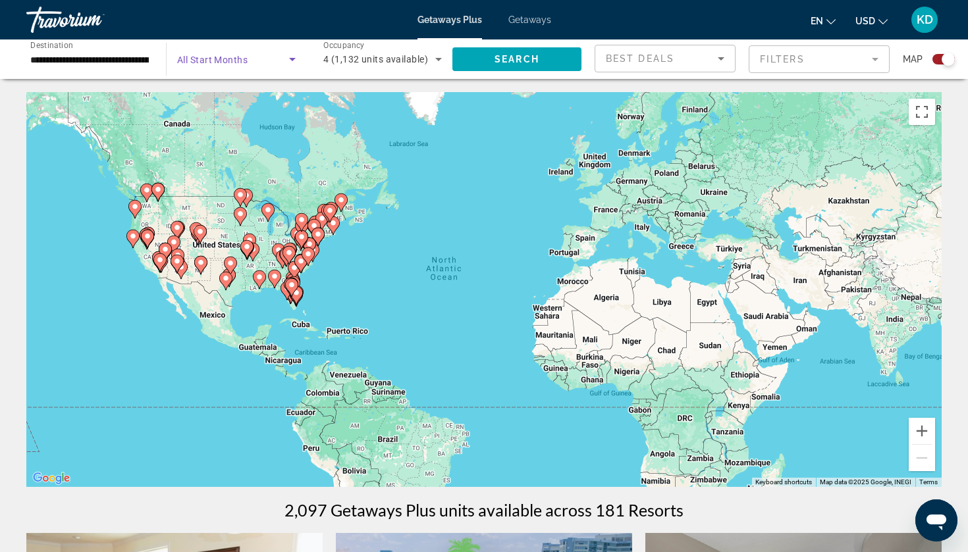
click at [276, 53] on span "Search widget" at bounding box center [233, 59] width 112 height 16
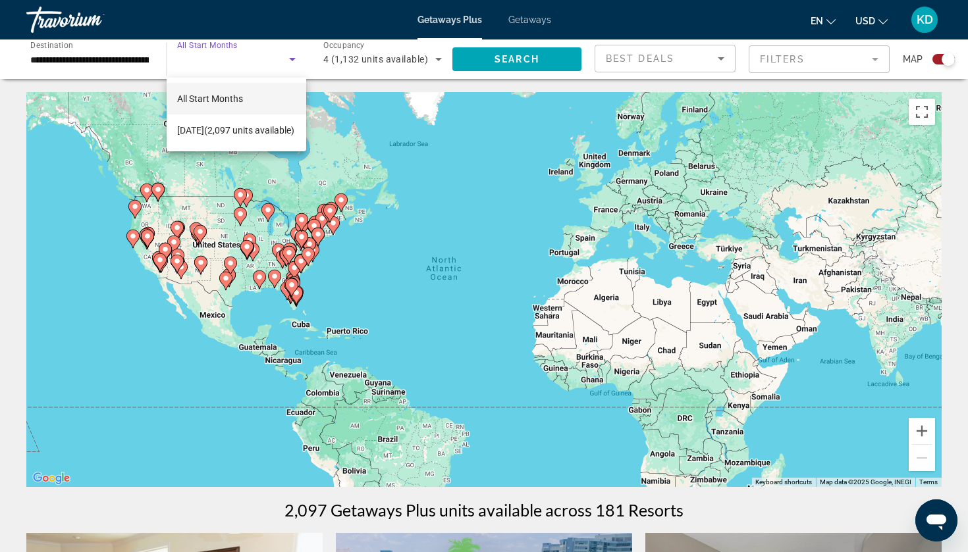
click at [292, 65] on div at bounding box center [484, 276] width 968 height 552
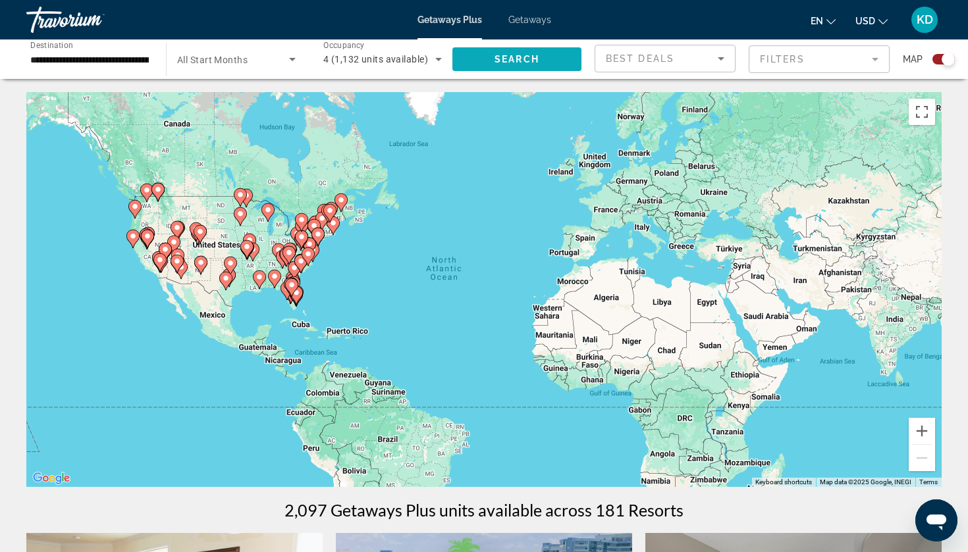
click at [514, 65] on span "Search widget" at bounding box center [516, 59] width 129 height 32
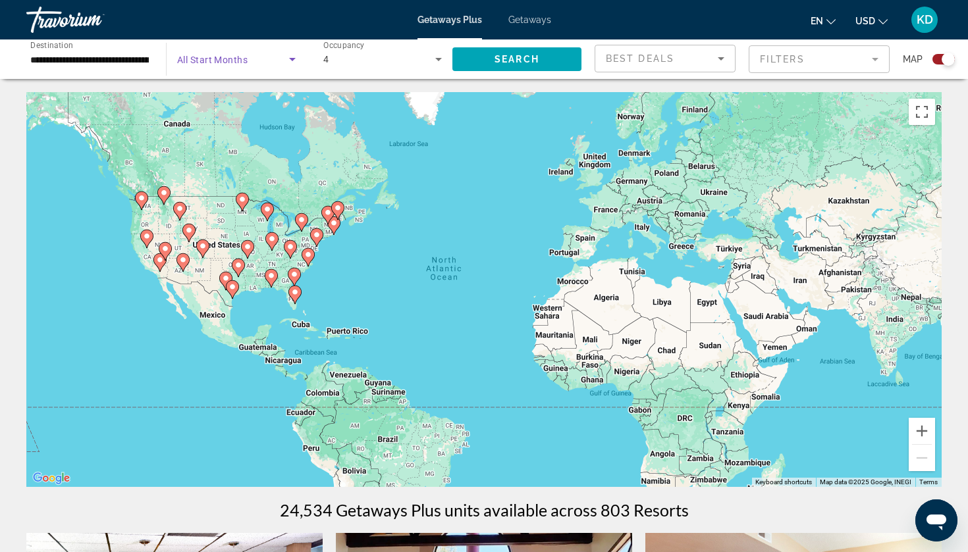
click at [298, 65] on icon "Search widget" at bounding box center [292, 59] width 16 height 16
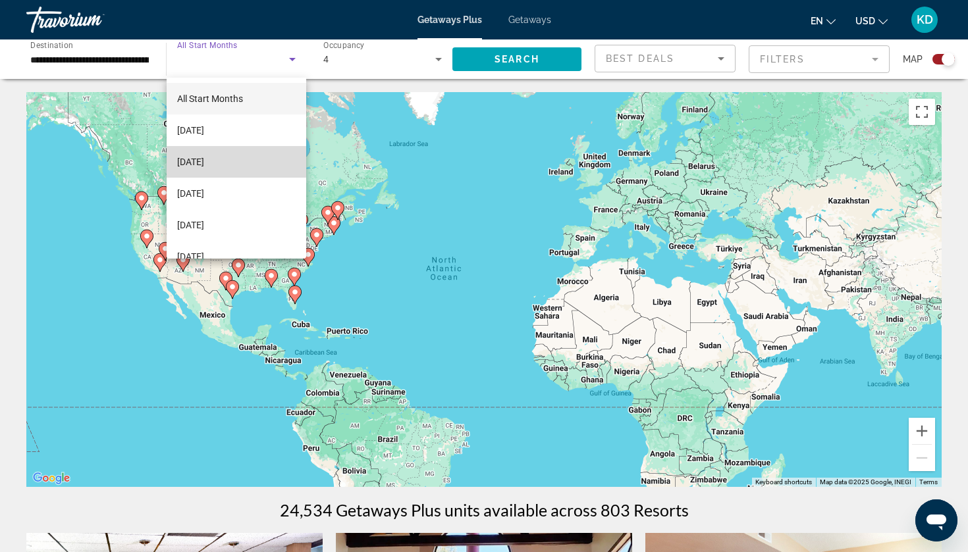
click at [201, 157] on span "[DATE]" at bounding box center [190, 162] width 27 height 16
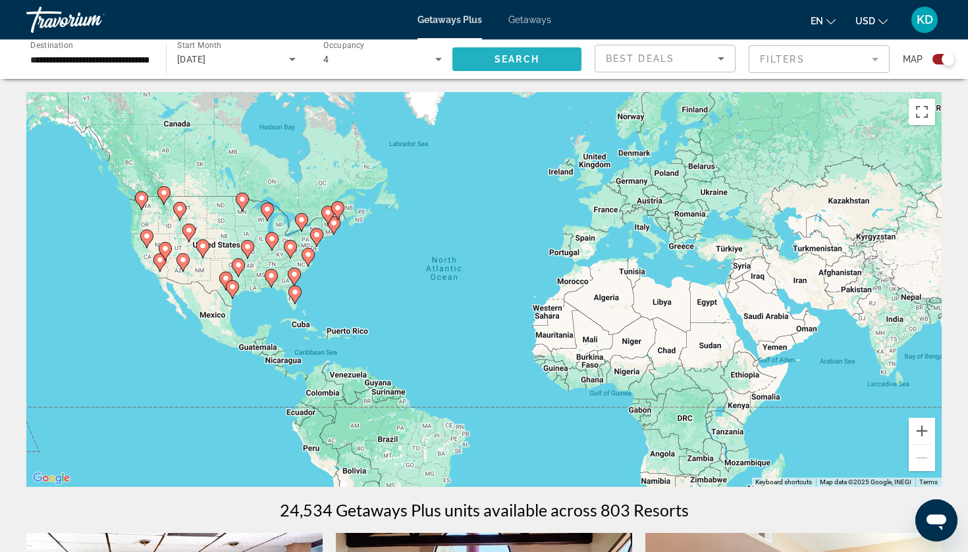
click at [521, 61] on span "Search" at bounding box center [516, 59] width 45 height 11
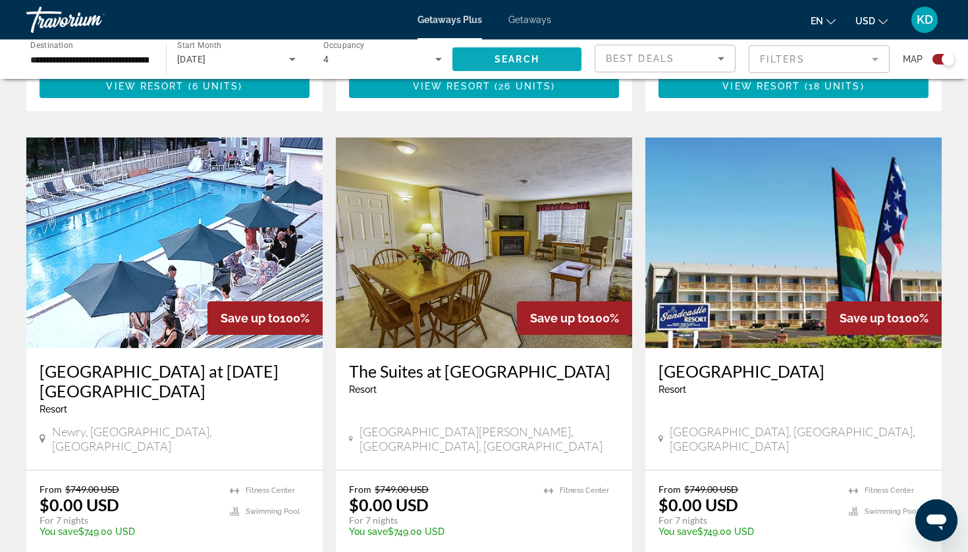
scroll to position [901, 0]
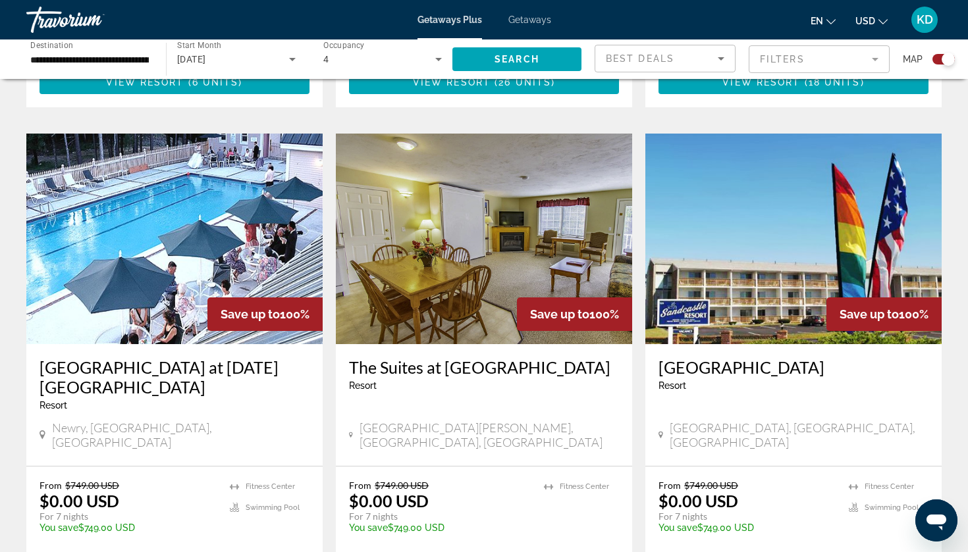
click at [192, 211] on img "Main content" at bounding box center [174, 239] width 296 height 211
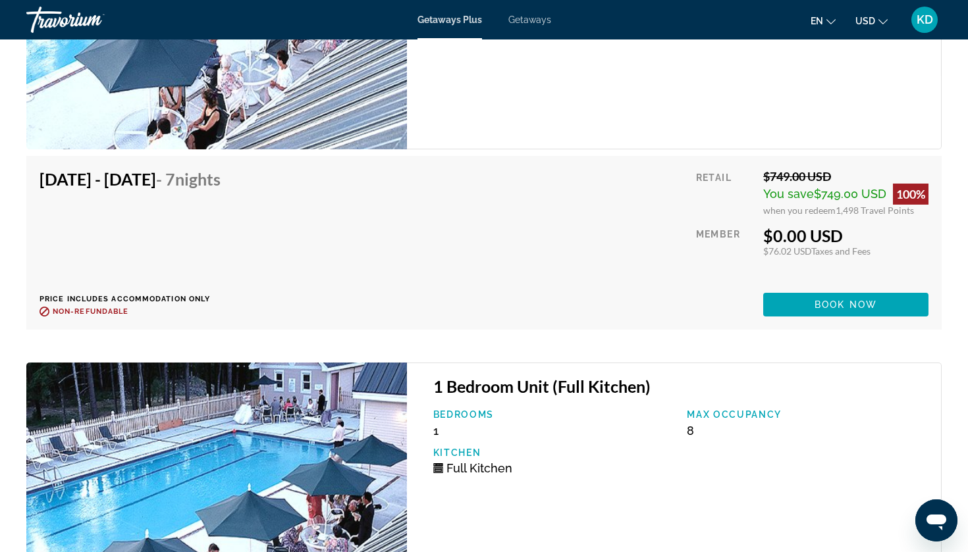
scroll to position [1684, 0]
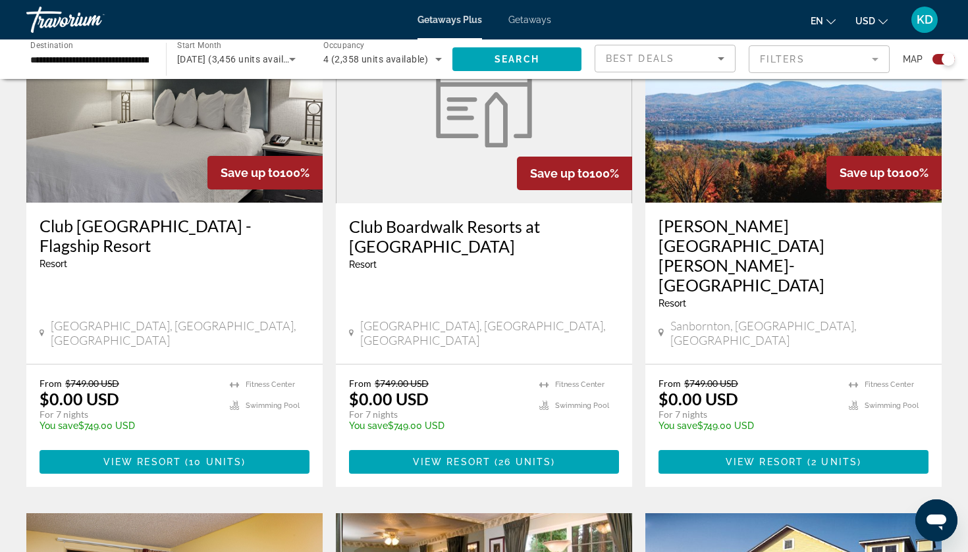
scroll to position [1554, 0]
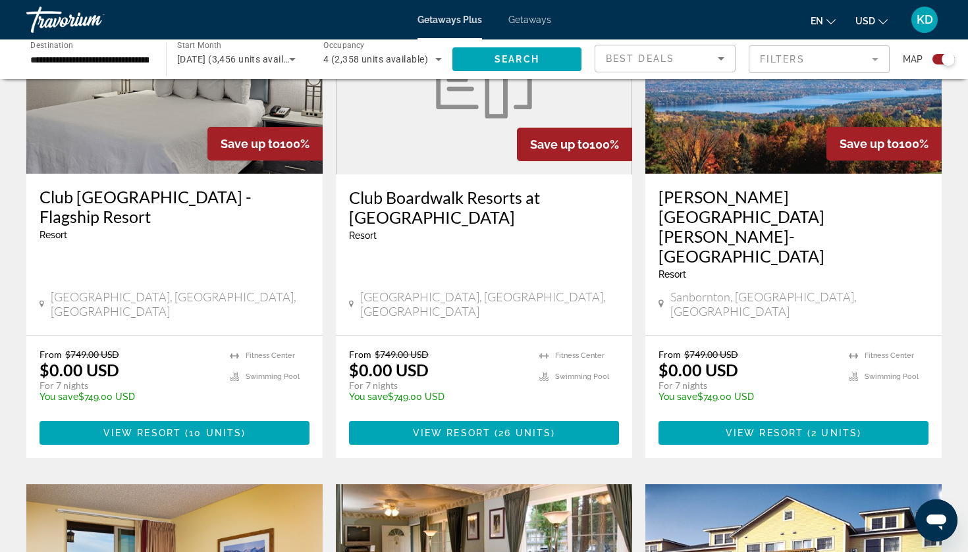
click at [738, 187] on h3 "[PERSON_NAME][GEOGRAPHIC_DATA][PERSON_NAME]-[GEOGRAPHIC_DATA]" at bounding box center [793, 226] width 270 height 79
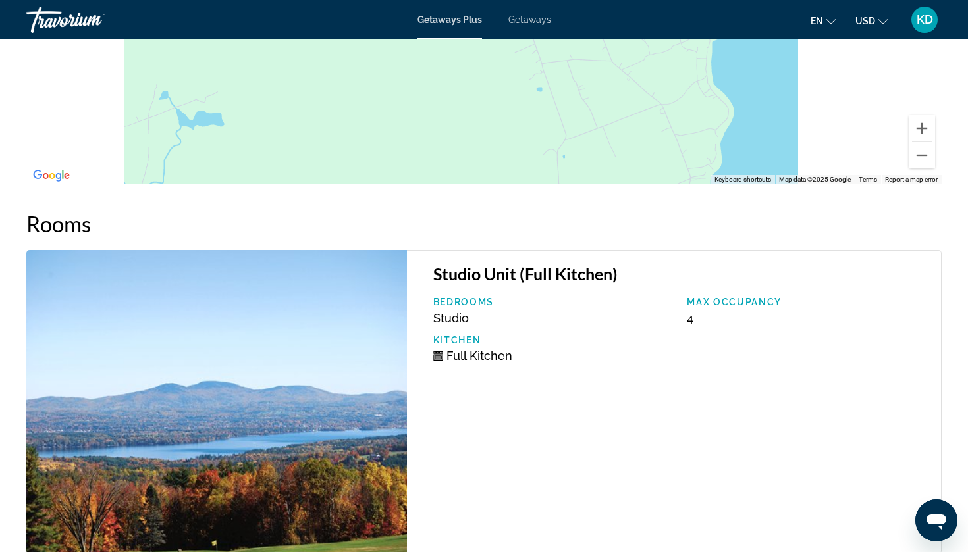
scroll to position [2038, 0]
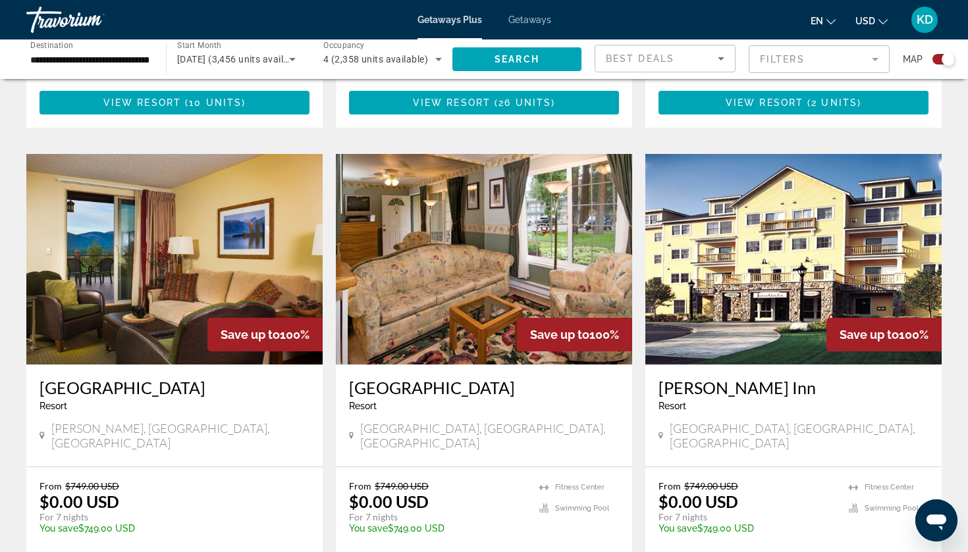
scroll to position [1882, 0]
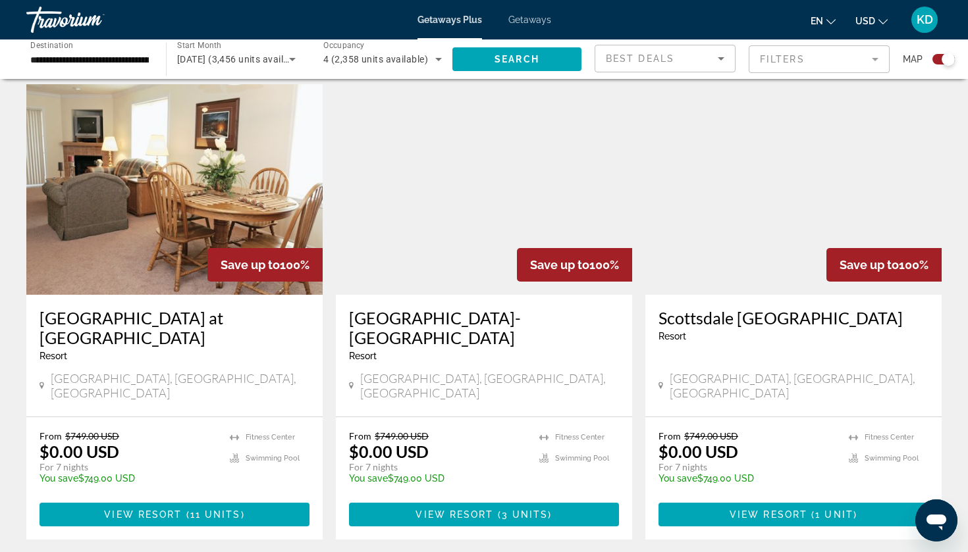
scroll to position [451, 0]
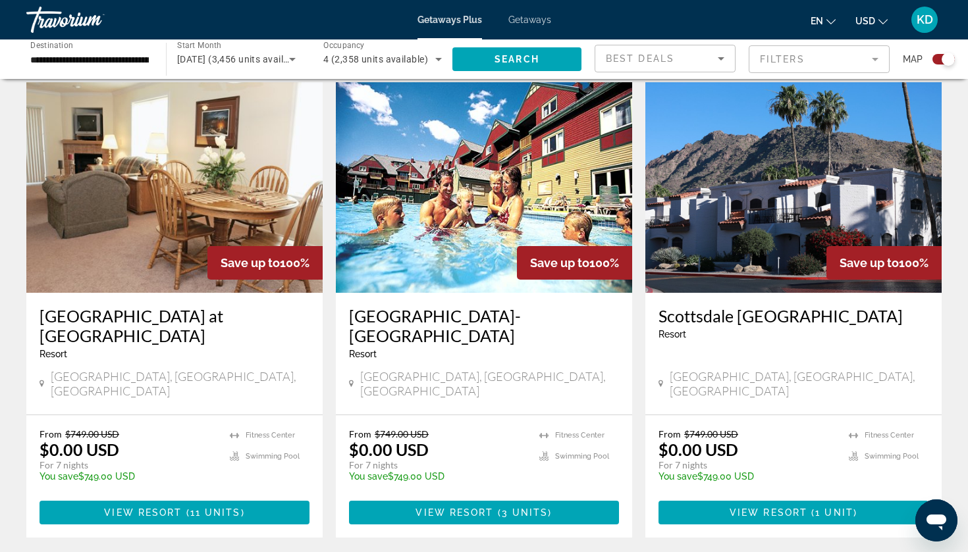
click at [787, 317] on h3 "Scottsdale [GEOGRAPHIC_DATA]" at bounding box center [793, 316] width 270 height 20
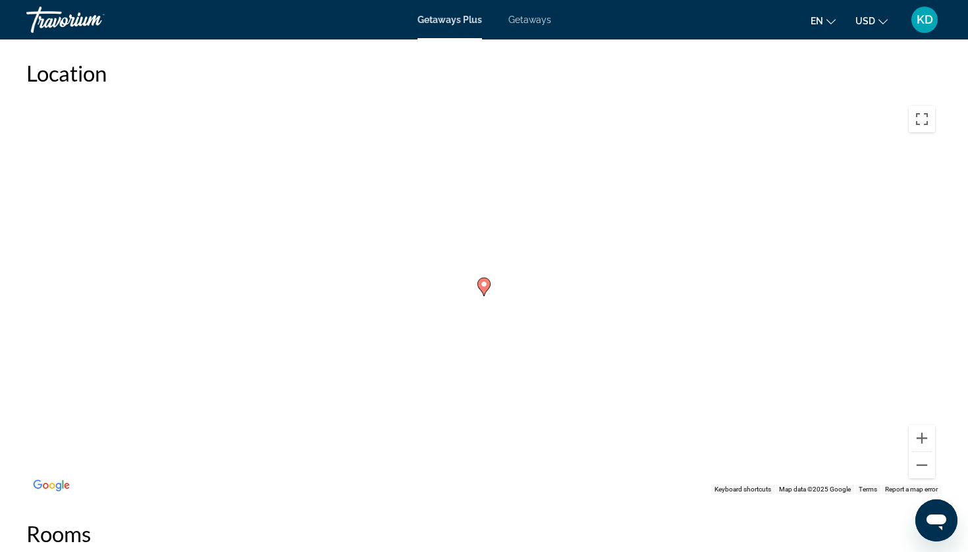
scroll to position [1990, 0]
click at [920, 461] on button "Zoom out" at bounding box center [922, 461] width 26 height 26
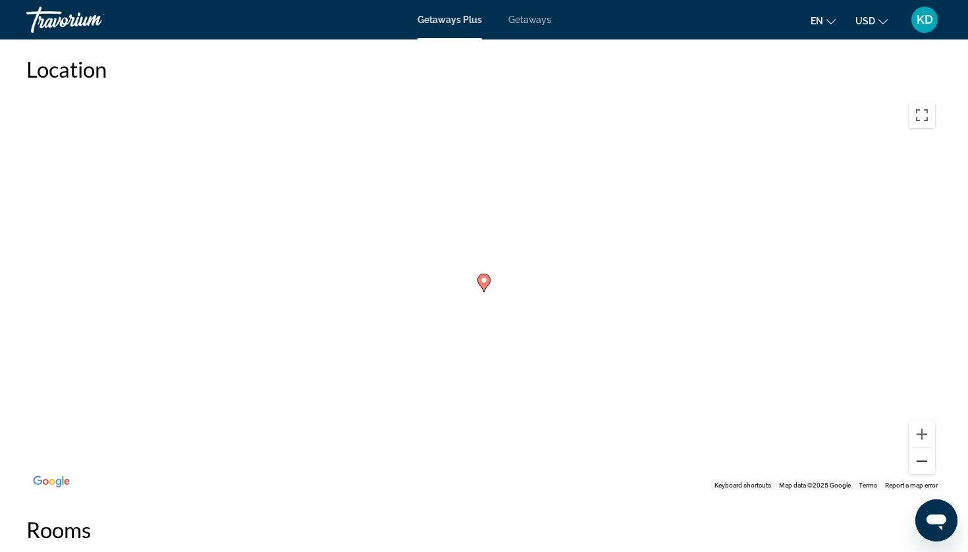
click at [920, 461] on button "Zoom out" at bounding box center [922, 461] width 26 height 26
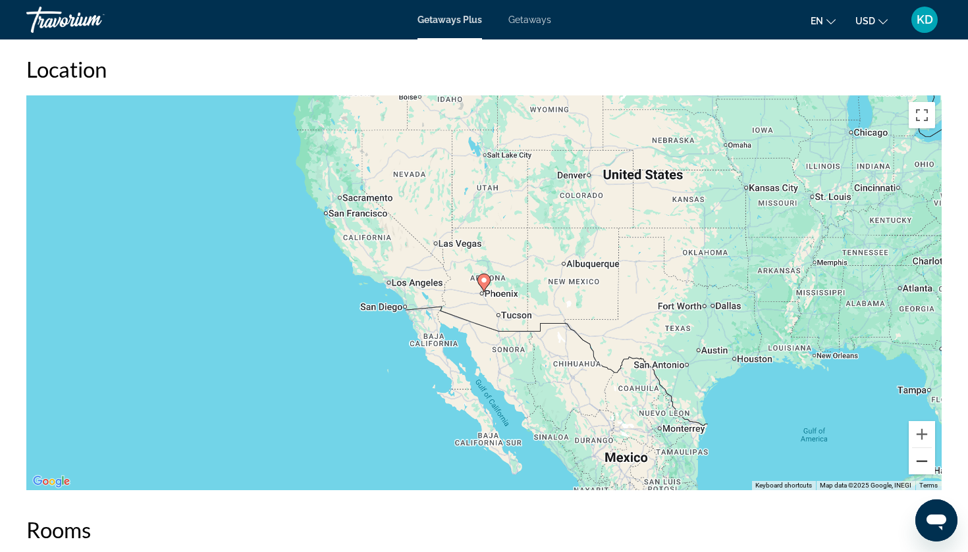
click at [920, 461] on button "Zoom out" at bounding box center [922, 461] width 26 height 26
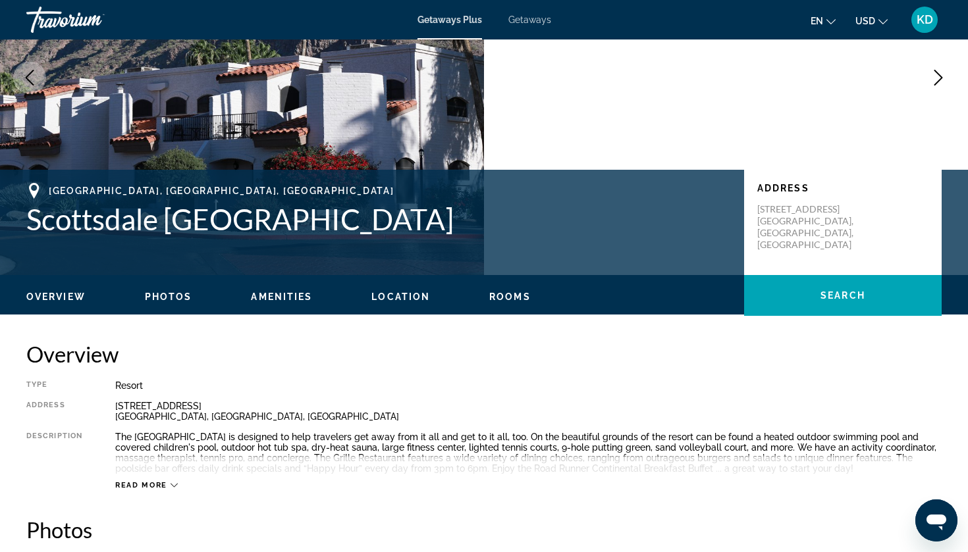
scroll to position [109, 0]
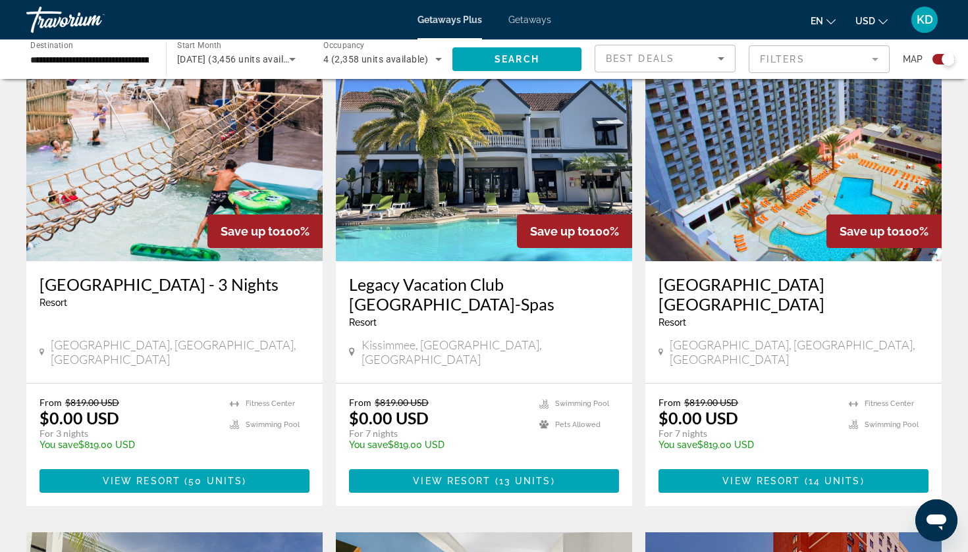
scroll to position [1485, 0]
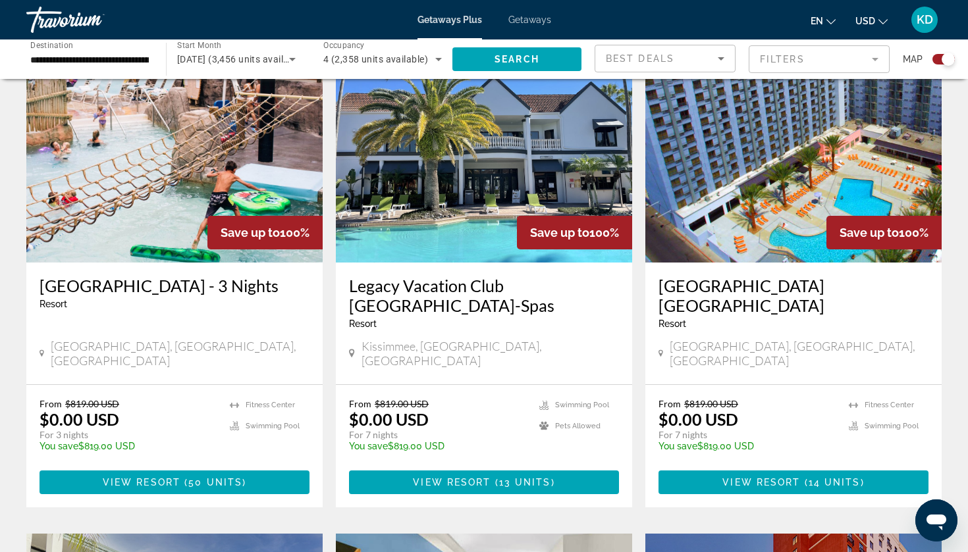
click at [712, 276] on h3 "[GEOGRAPHIC_DATA] [GEOGRAPHIC_DATA]" at bounding box center [793, 296] width 270 height 40
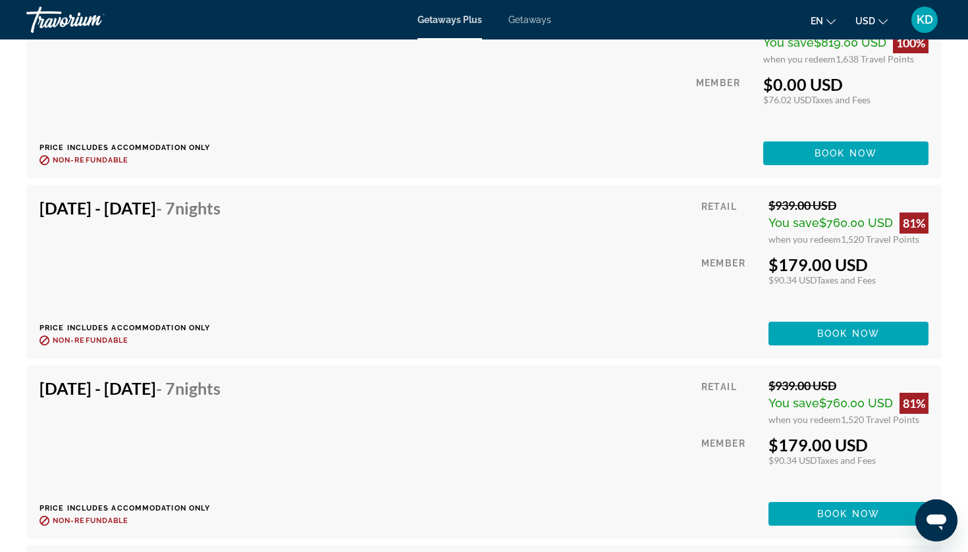
scroll to position [2690, 0]
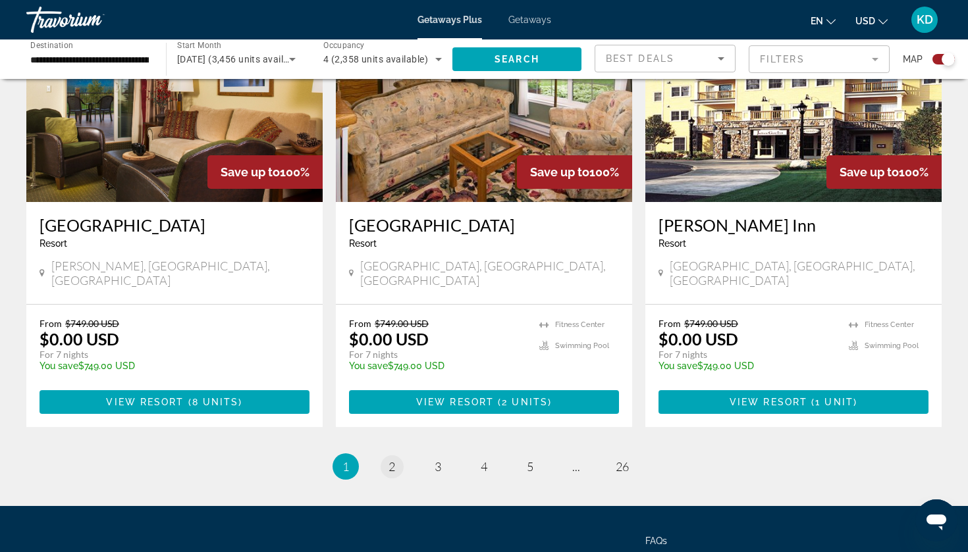
scroll to position [2046, 0]
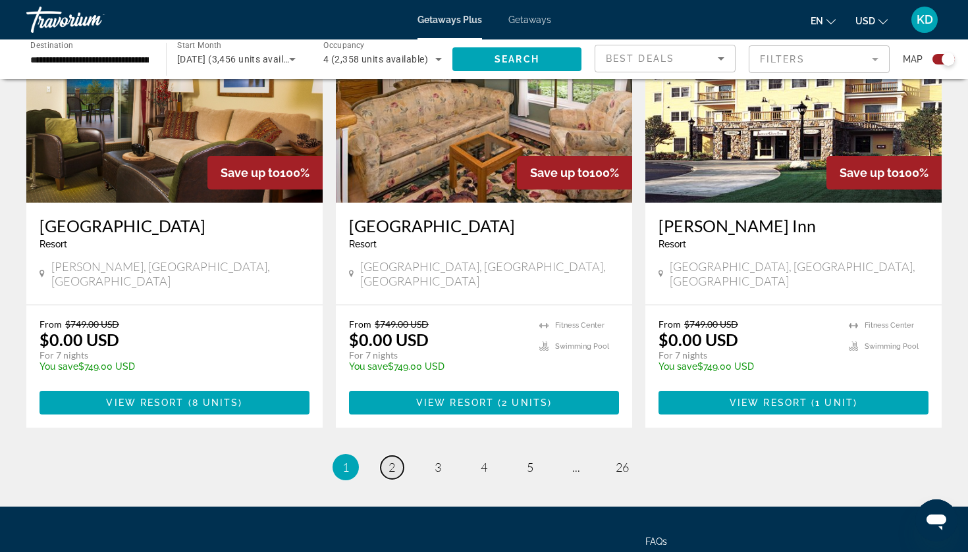
click at [389, 460] on span "2" at bounding box center [391, 467] width 7 height 14
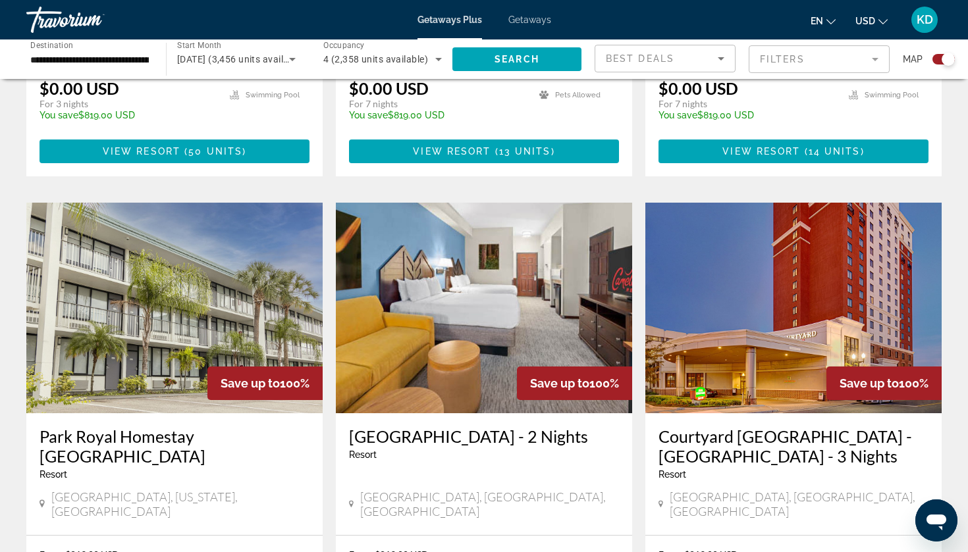
scroll to position [1821, 0]
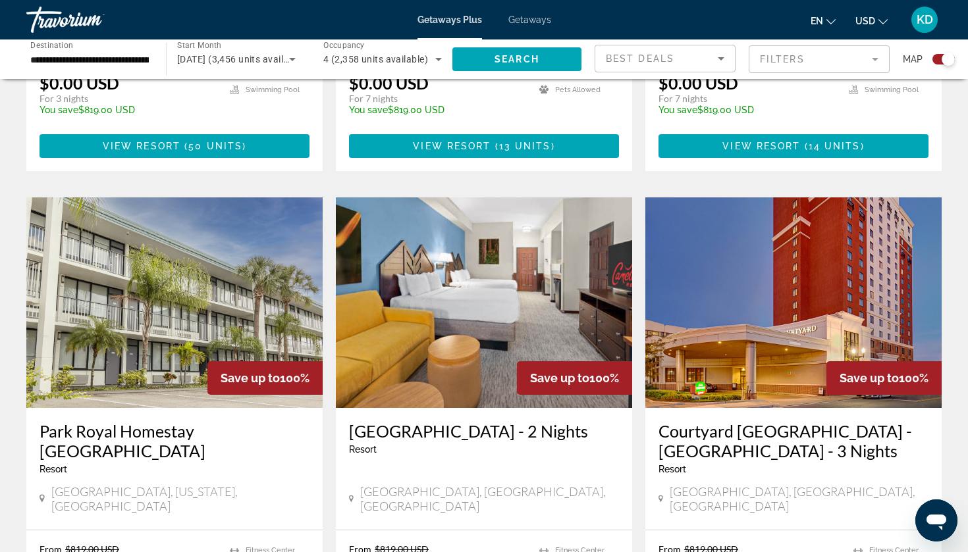
click at [390, 421] on h3 "[GEOGRAPHIC_DATA] - 2 Nights" at bounding box center [484, 431] width 270 height 20
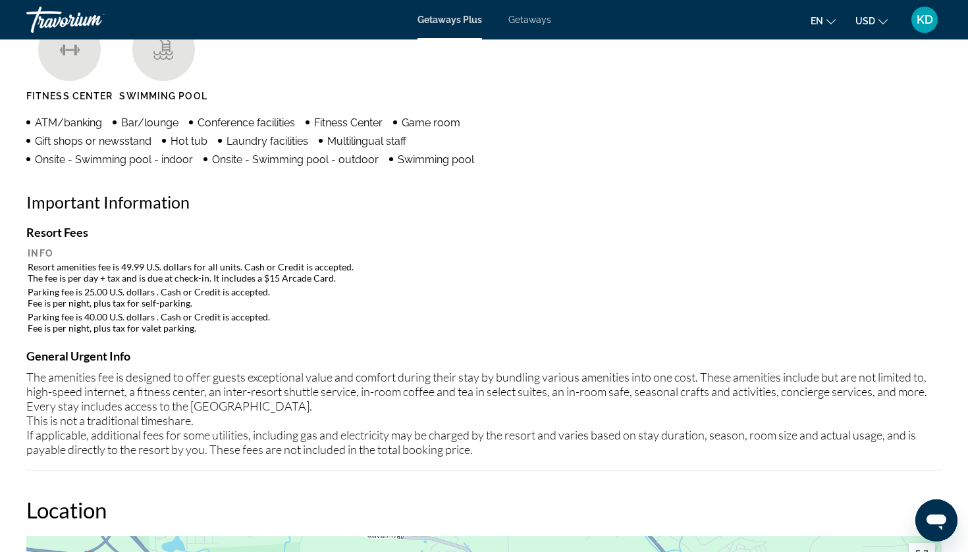
scroll to position [1114, 0]
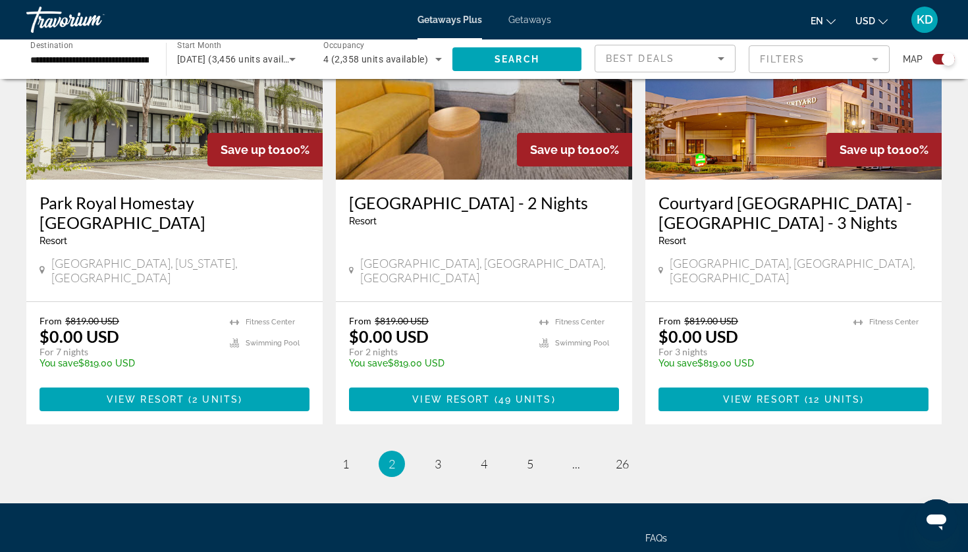
scroll to position [2062, 0]
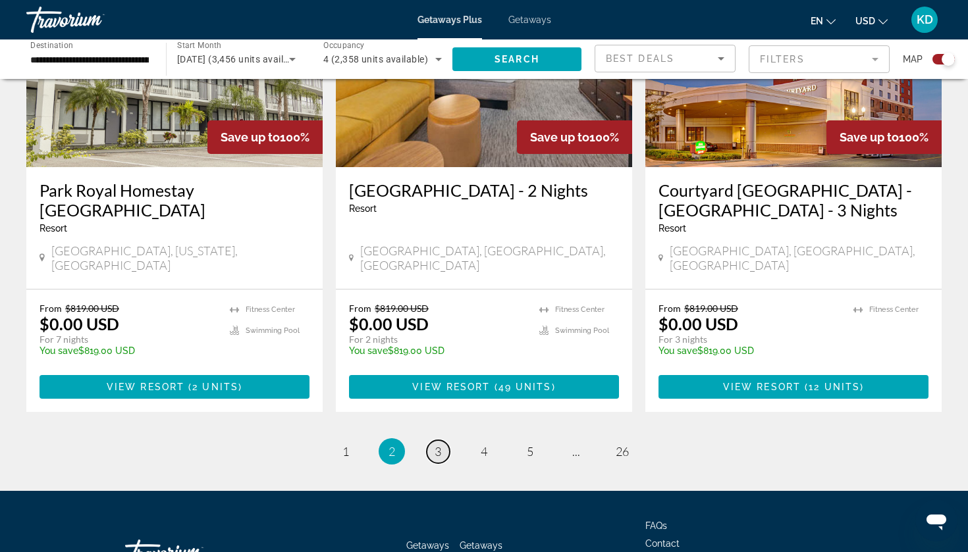
click at [442, 440] on link "page 3" at bounding box center [438, 451] width 23 height 23
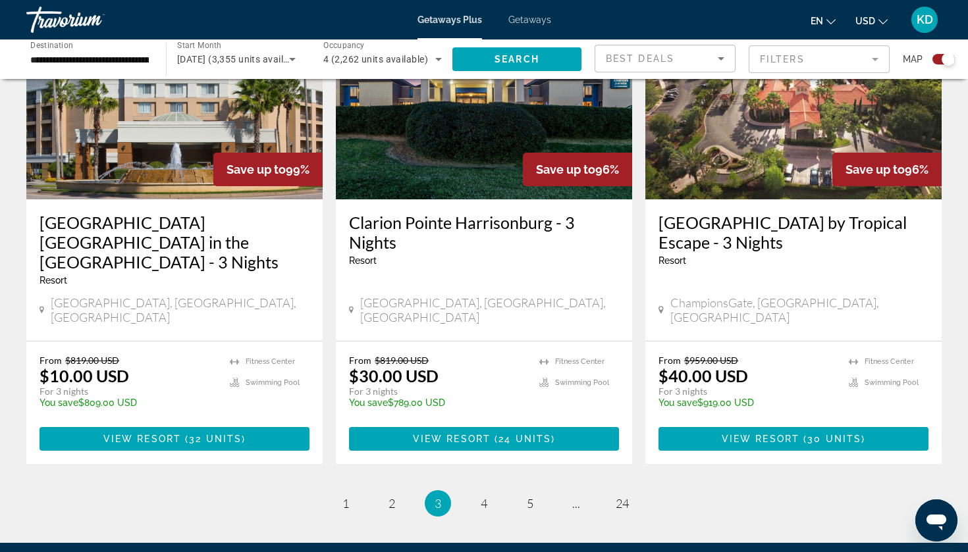
scroll to position [2056, 0]
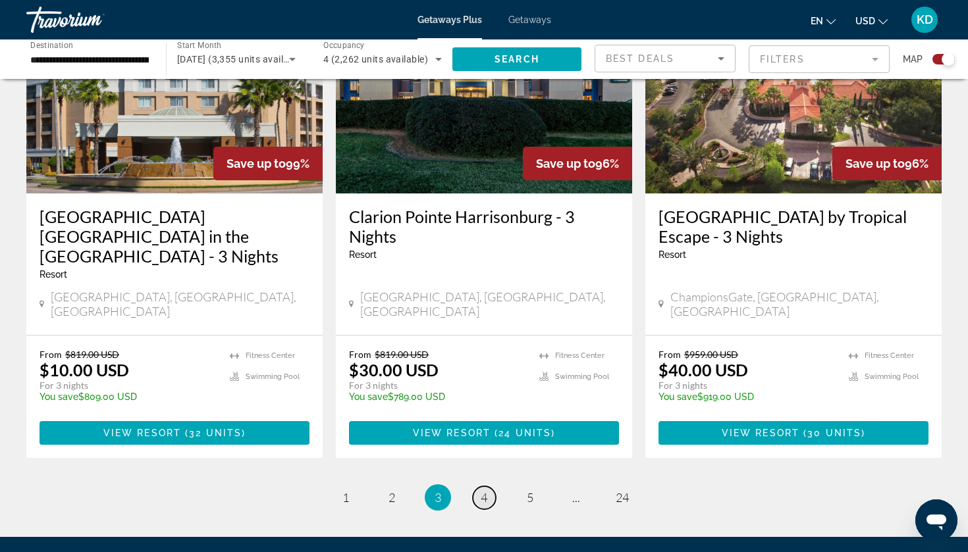
click at [485, 491] on span "4" at bounding box center [484, 498] width 7 height 14
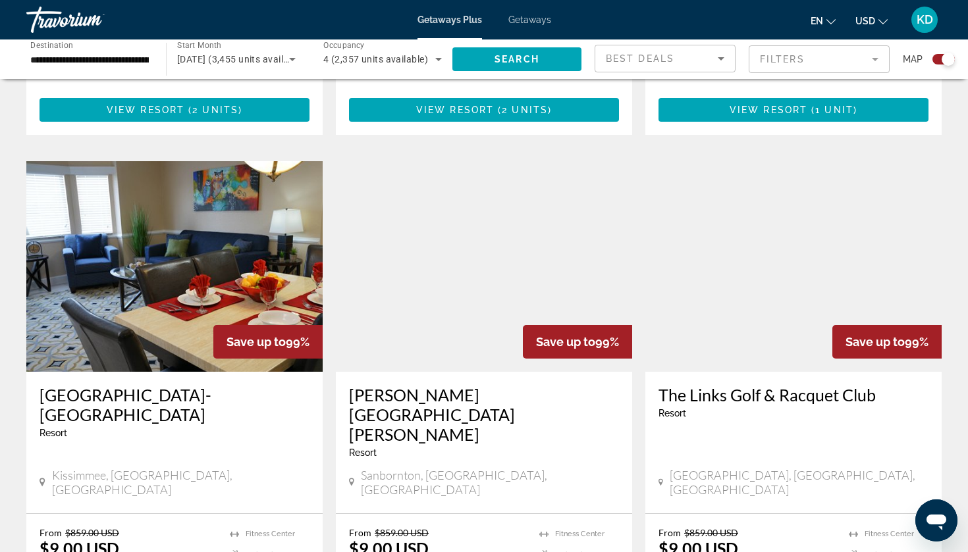
scroll to position [1323, 0]
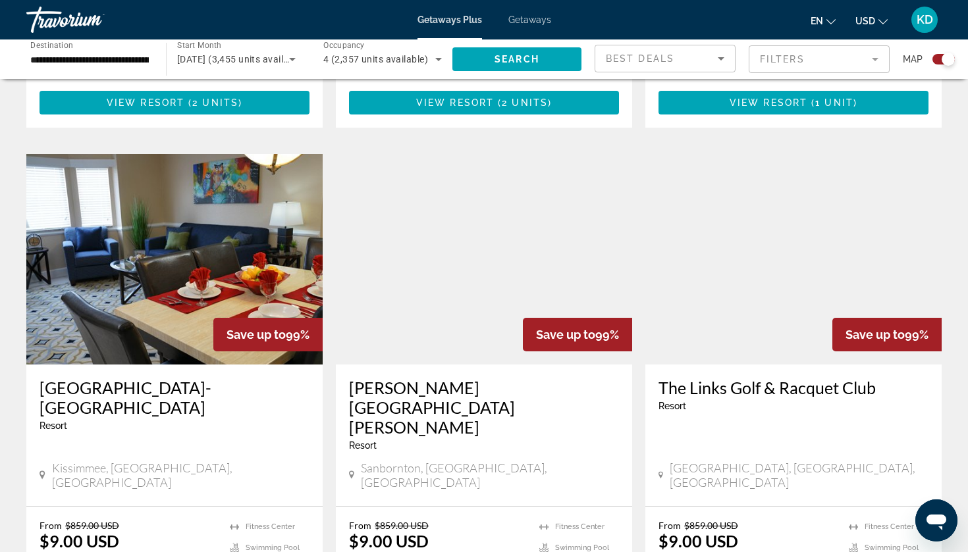
click at [749, 378] on h3 "The Links Golf & Racquet Club" at bounding box center [793, 388] width 270 height 20
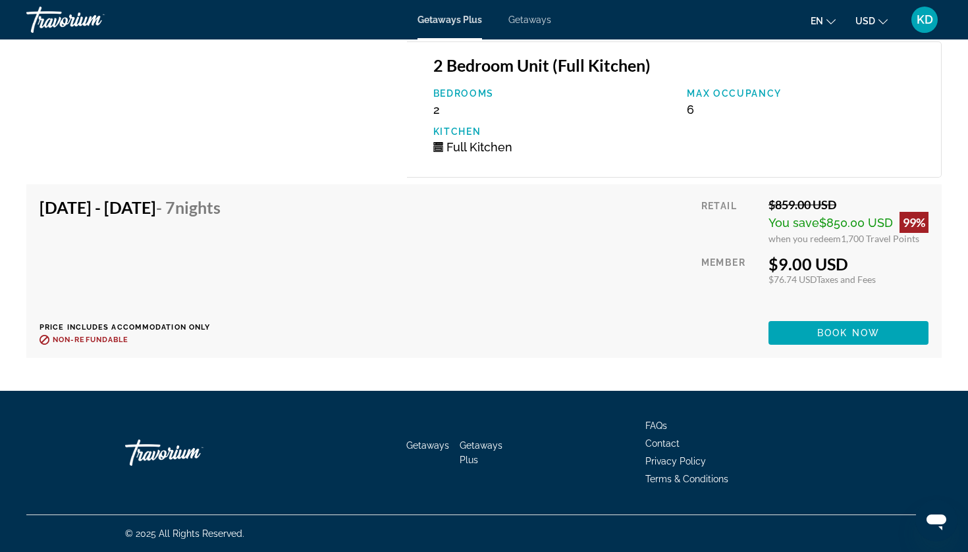
scroll to position [2347, 0]
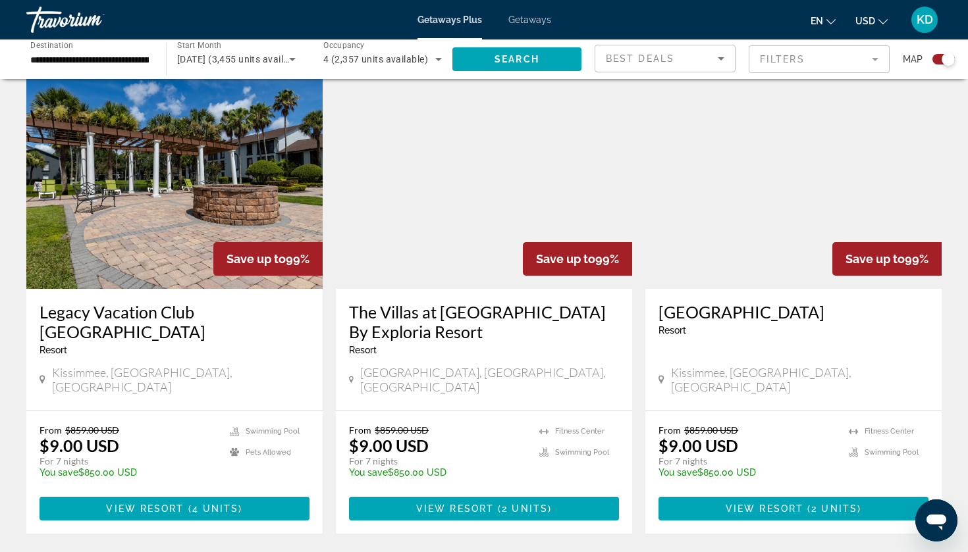
scroll to position [1903, 0]
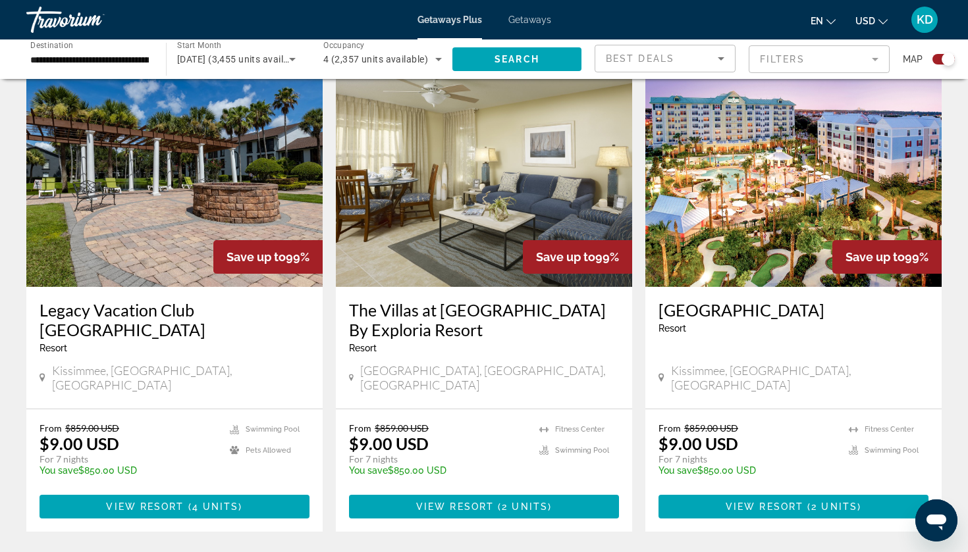
click at [726, 300] on h3 "[GEOGRAPHIC_DATA]" at bounding box center [793, 310] width 270 height 20
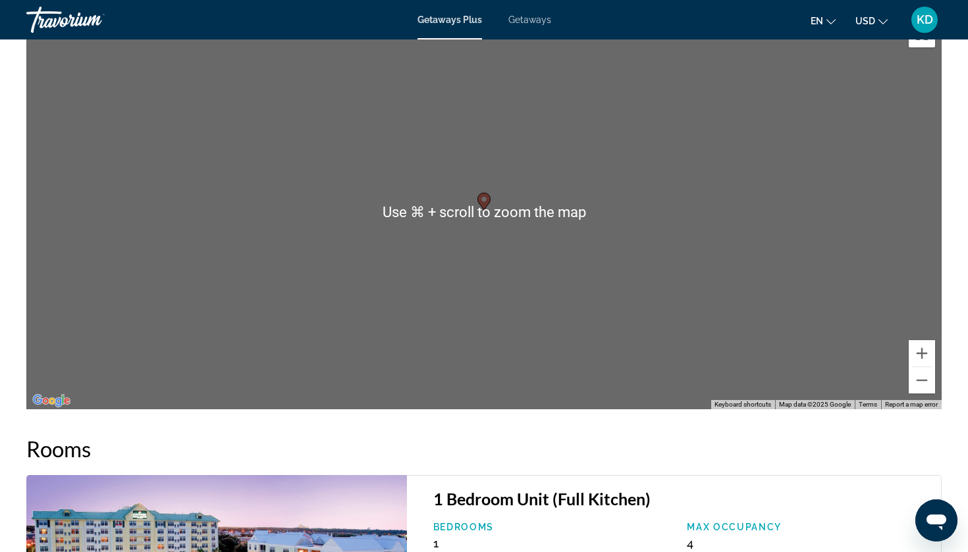
scroll to position [1748, 0]
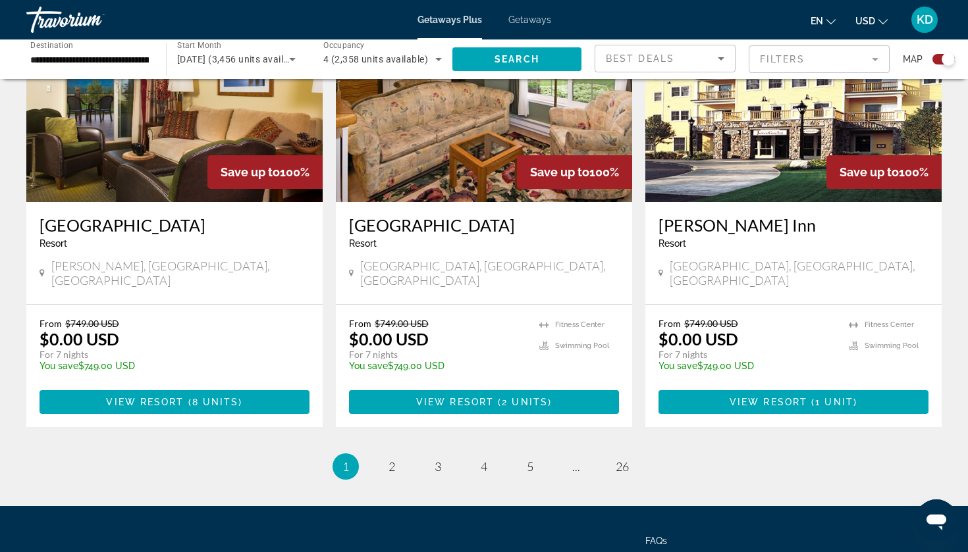
scroll to position [2046, 0]
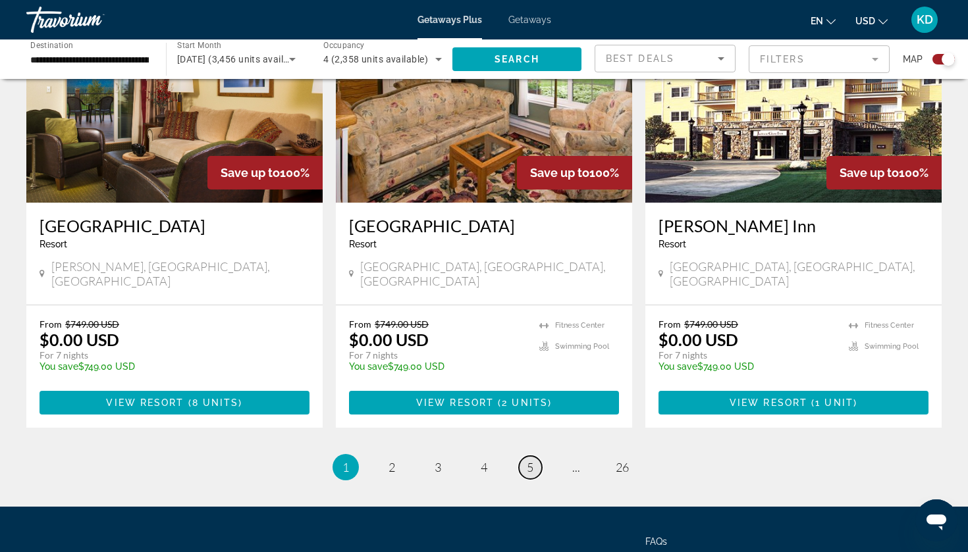
click at [530, 460] on span "5" at bounding box center [530, 467] width 7 height 14
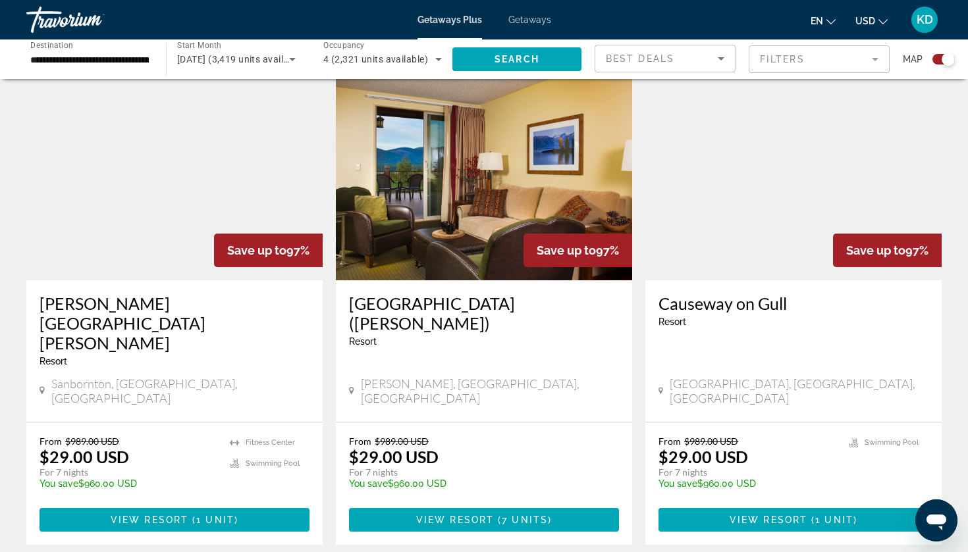
scroll to position [447, 0]
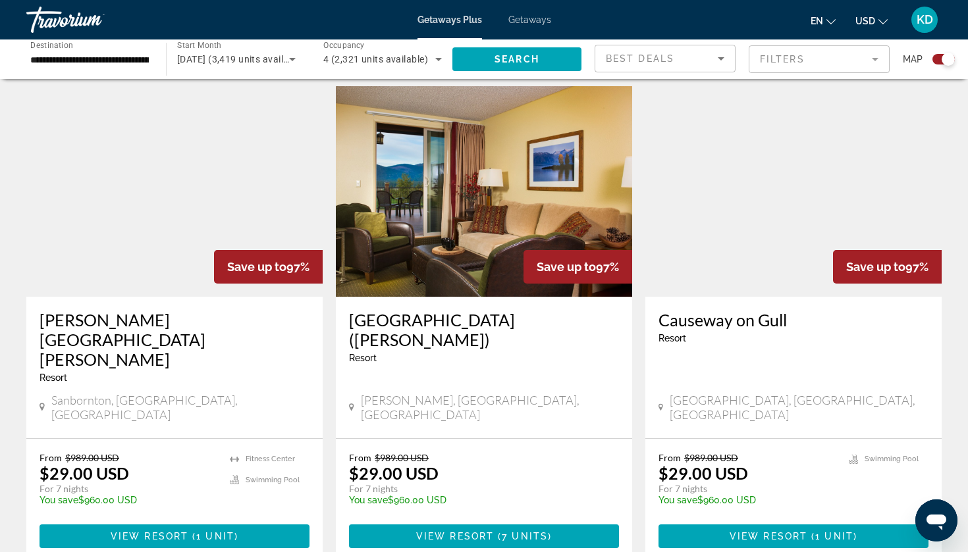
click at [97, 313] on h3 "[PERSON_NAME][GEOGRAPHIC_DATA][PERSON_NAME]" at bounding box center [175, 339] width 270 height 59
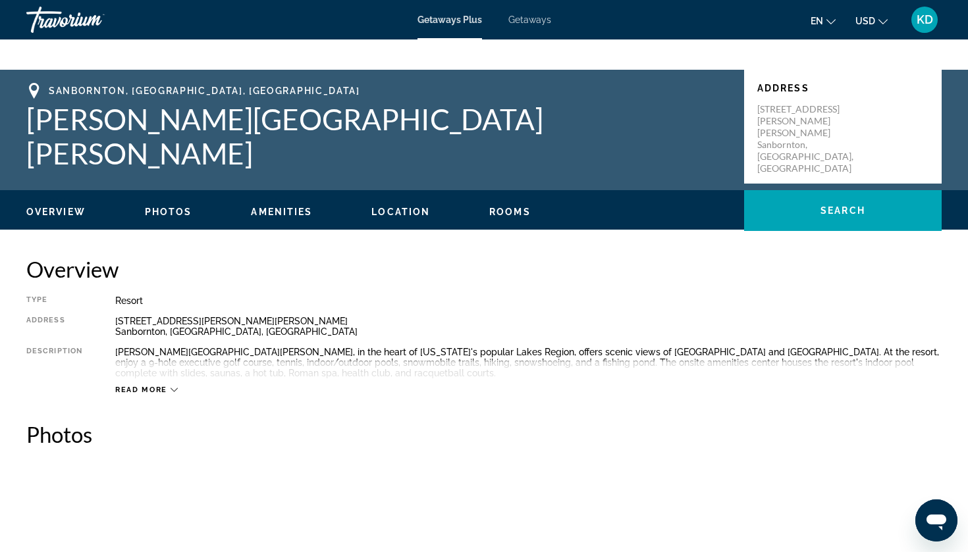
scroll to position [245, 0]
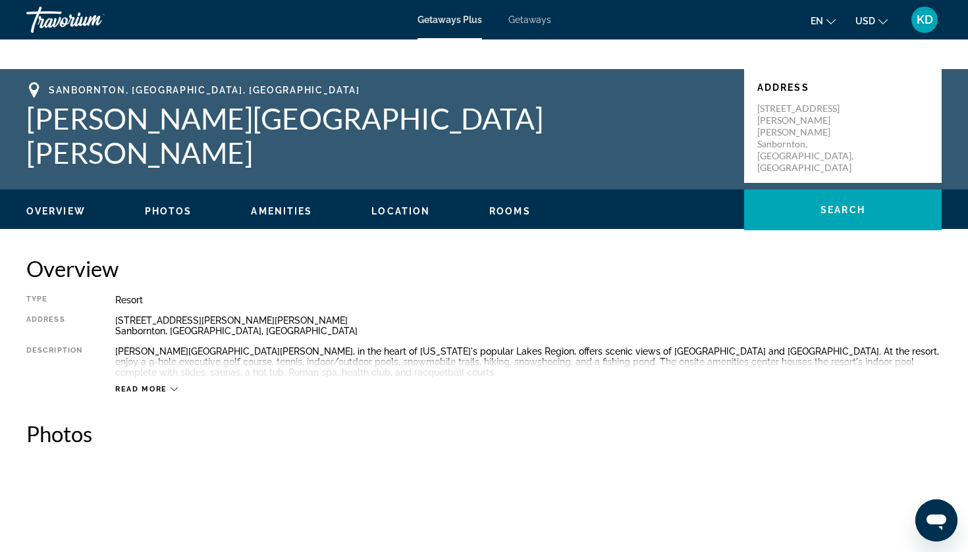
click at [171, 387] on icon "Main content" at bounding box center [174, 389] width 7 height 7
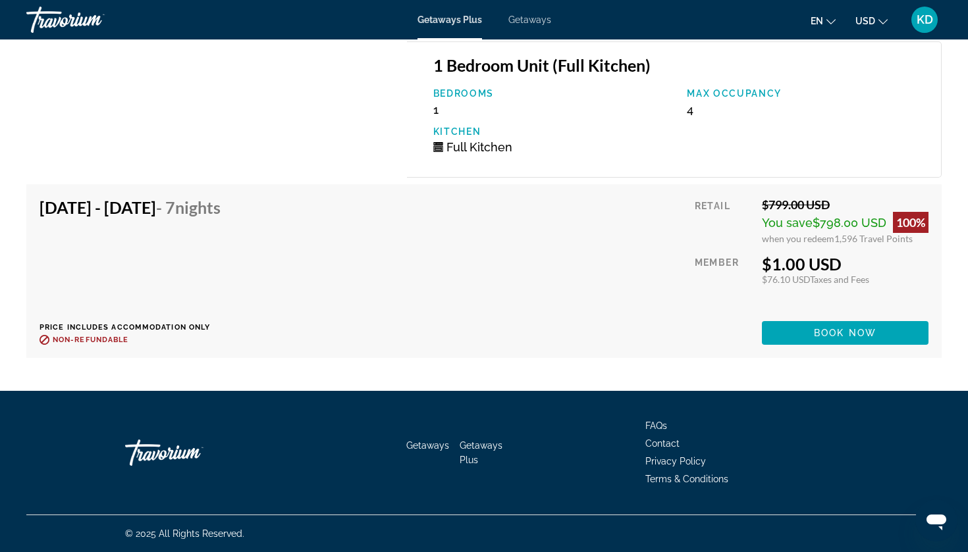
scroll to position [2354, 0]
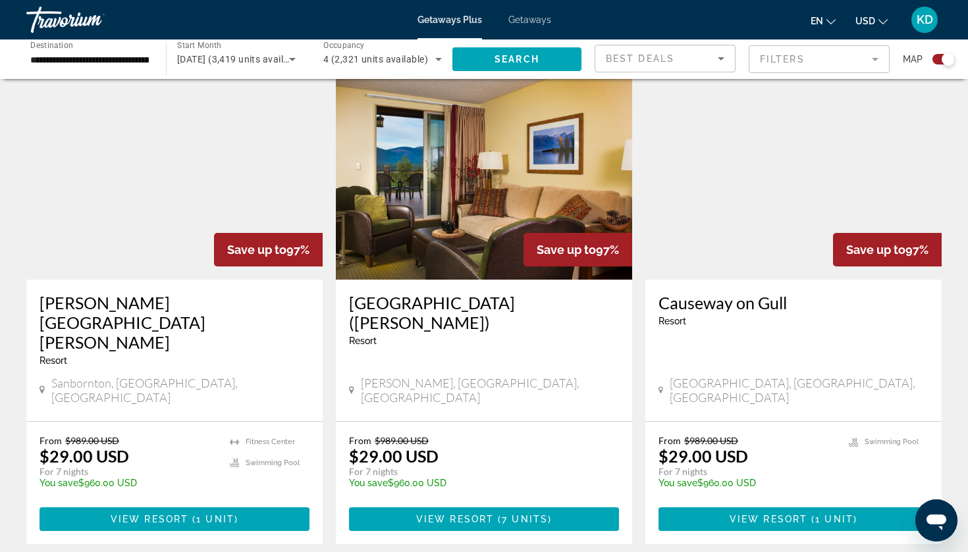
scroll to position [462, 0]
